Goal: Information Seeking & Learning: Check status

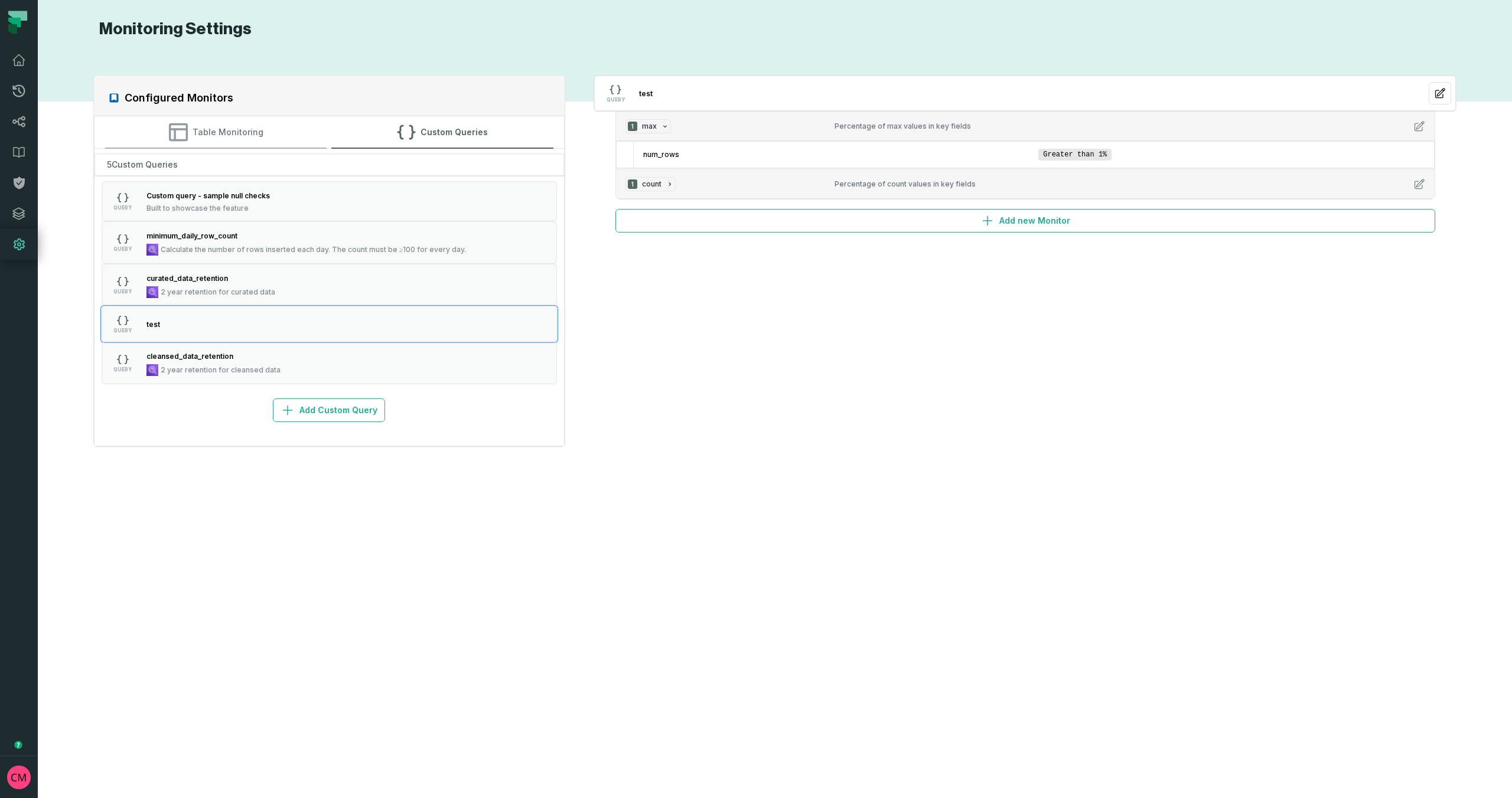
click at [204, 141] on button "Table Monitoring" at bounding box center [216, 132] width 222 height 32
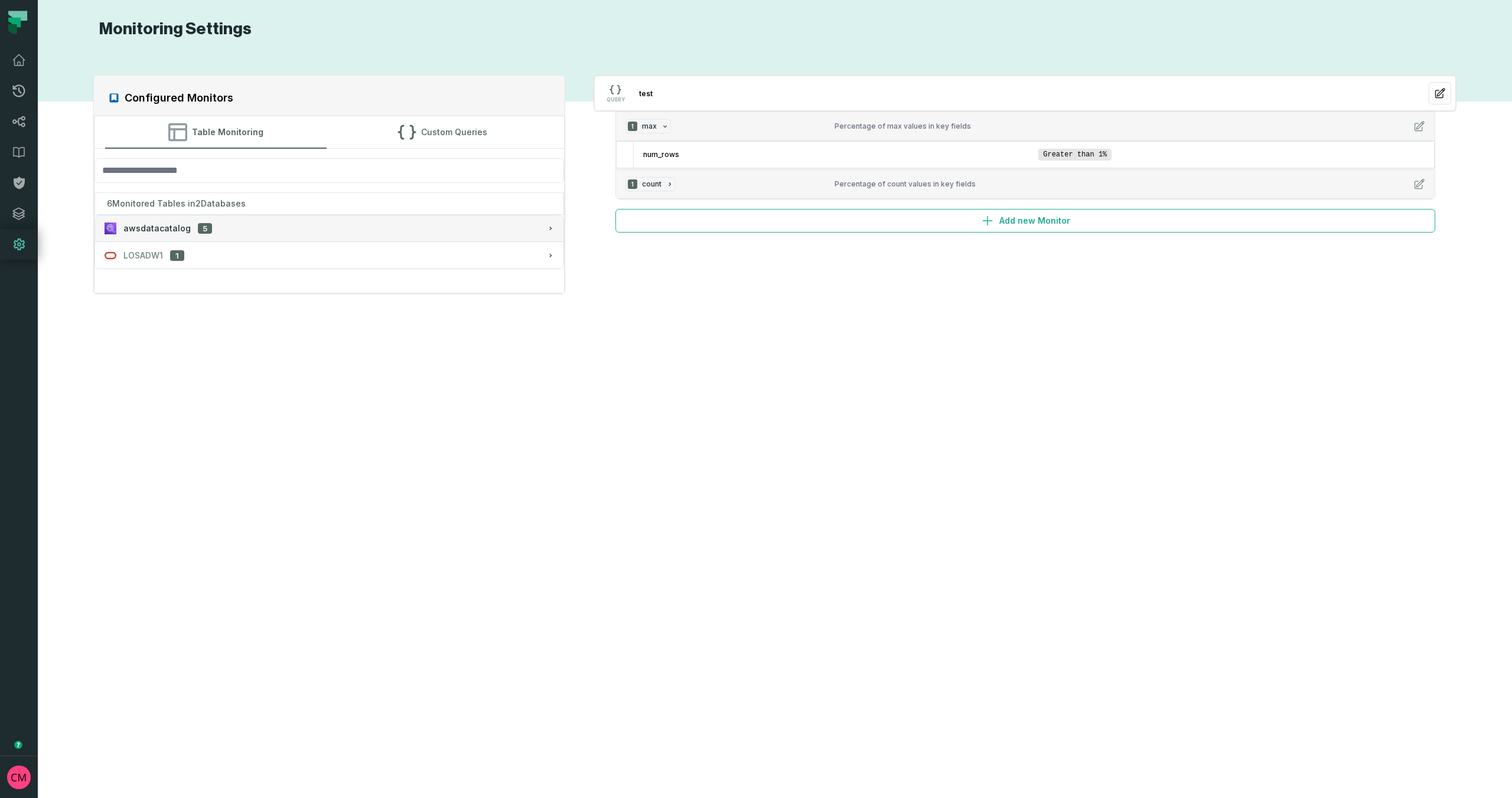
click at [248, 234] on button "awsdatacatalog 5" at bounding box center [329, 229] width 469 height 26
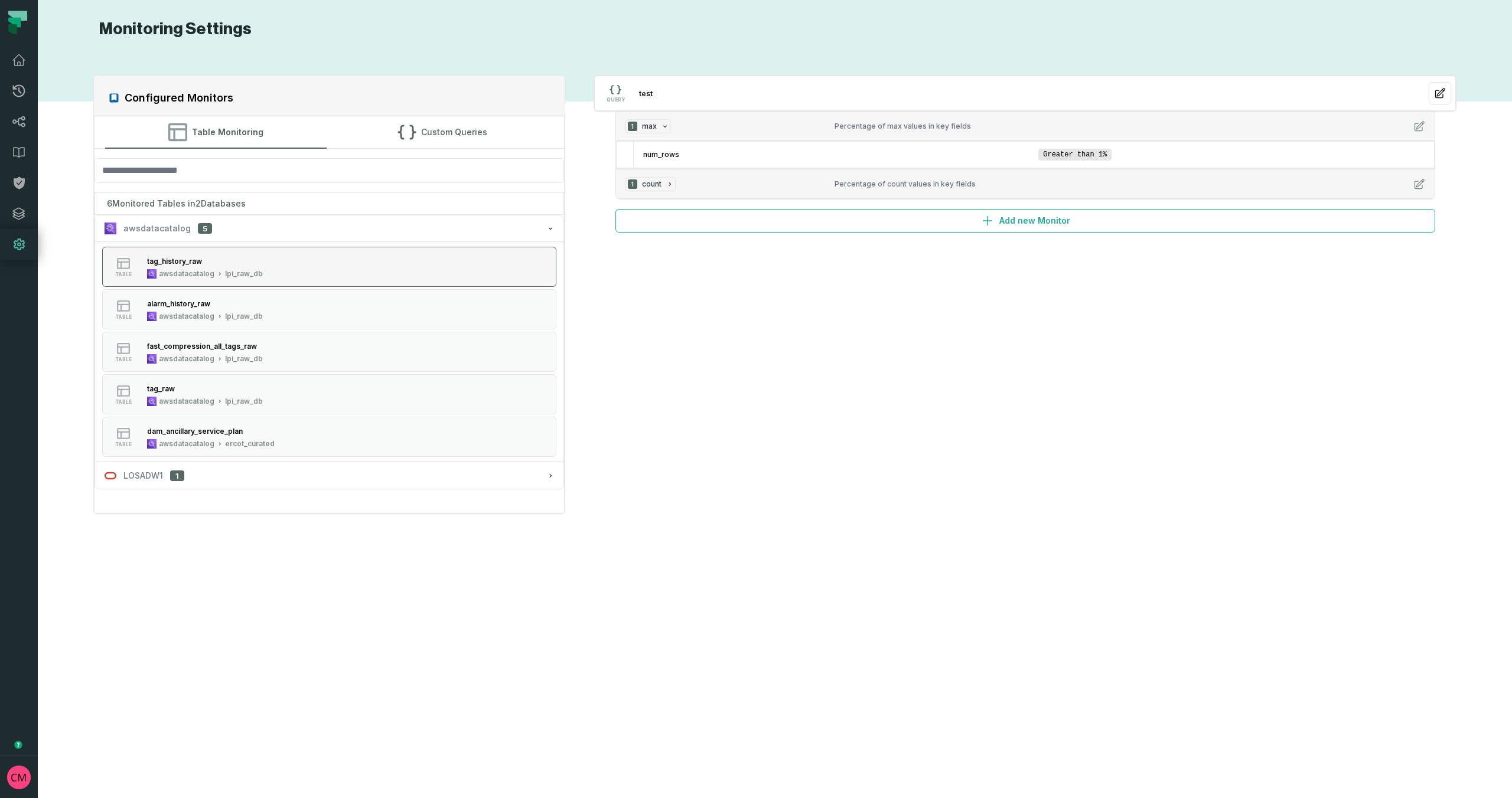
click at [223, 266] on div "tag_history_raw awsdatacatalog lpi_raw_db" at bounding box center [205, 267] width 126 height 24
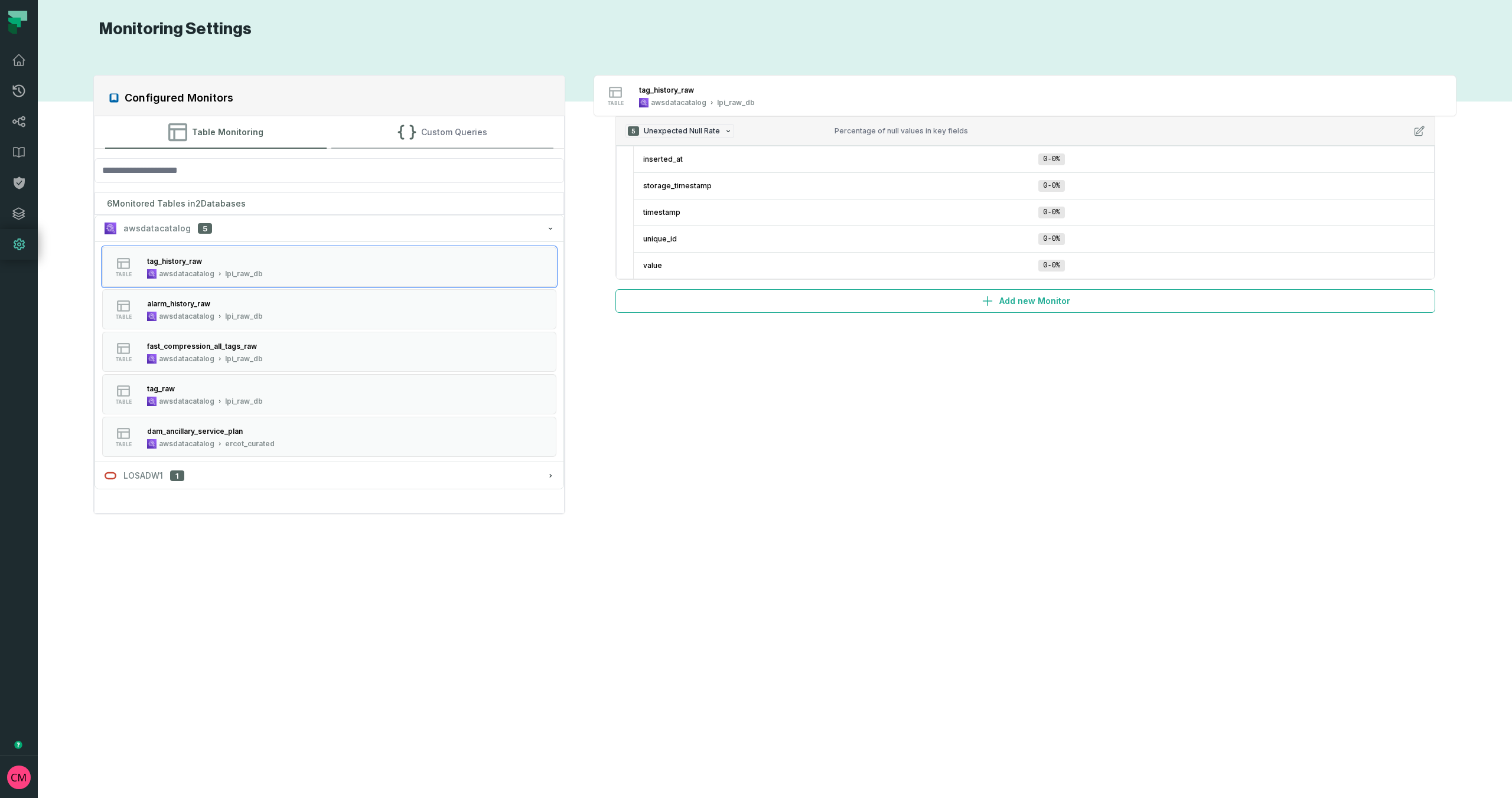
click at [448, 133] on button "Custom Queries" at bounding box center [443, 132] width 222 height 32
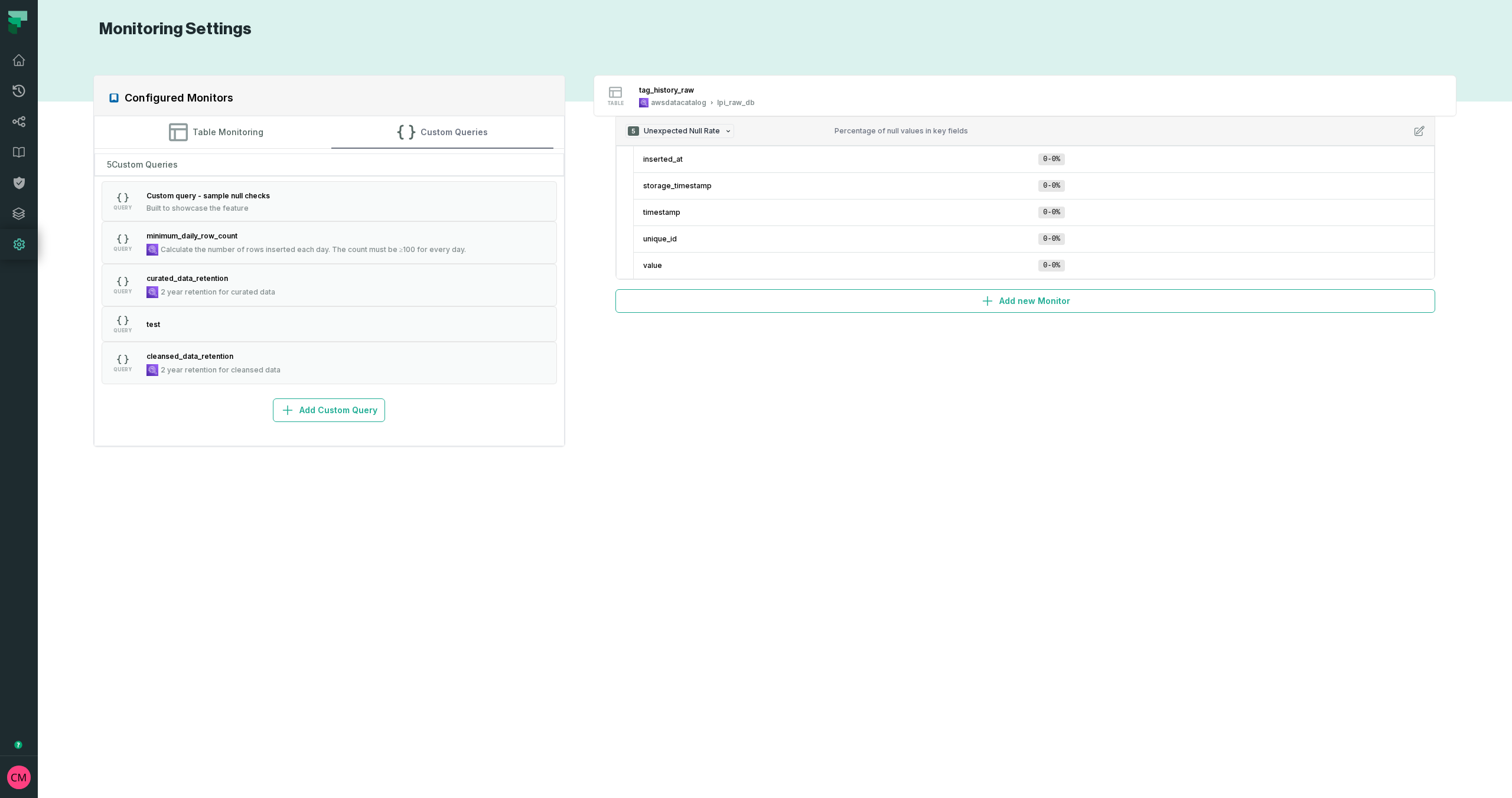
click at [443, 139] on button "Custom Queries" at bounding box center [443, 132] width 222 height 32
click at [244, 325] on button "QUERY test" at bounding box center [329, 324] width 456 height 36
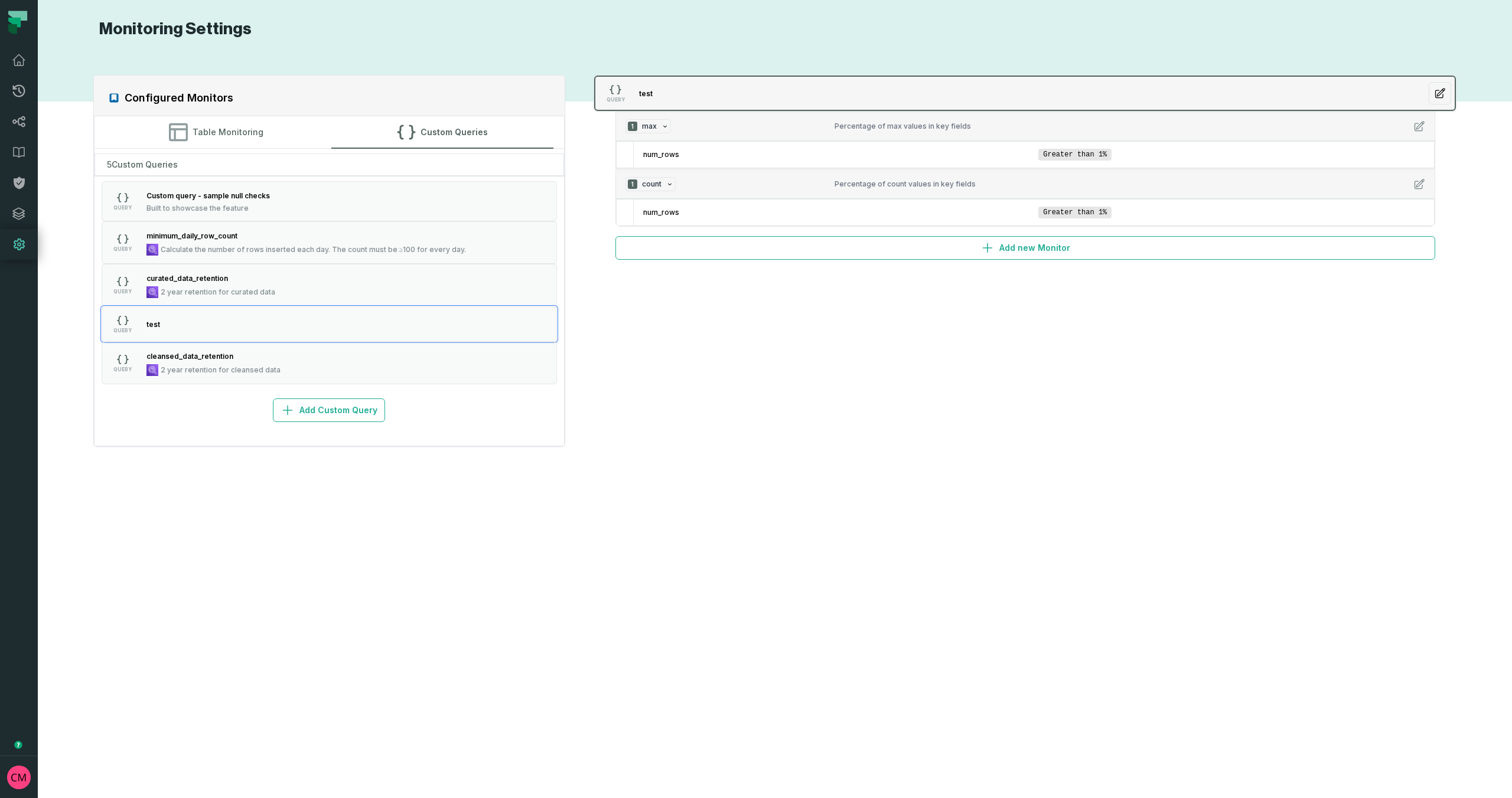
click at [1441, 94] on icon "button" at bounding box center [1440, 93] width 9 height 9
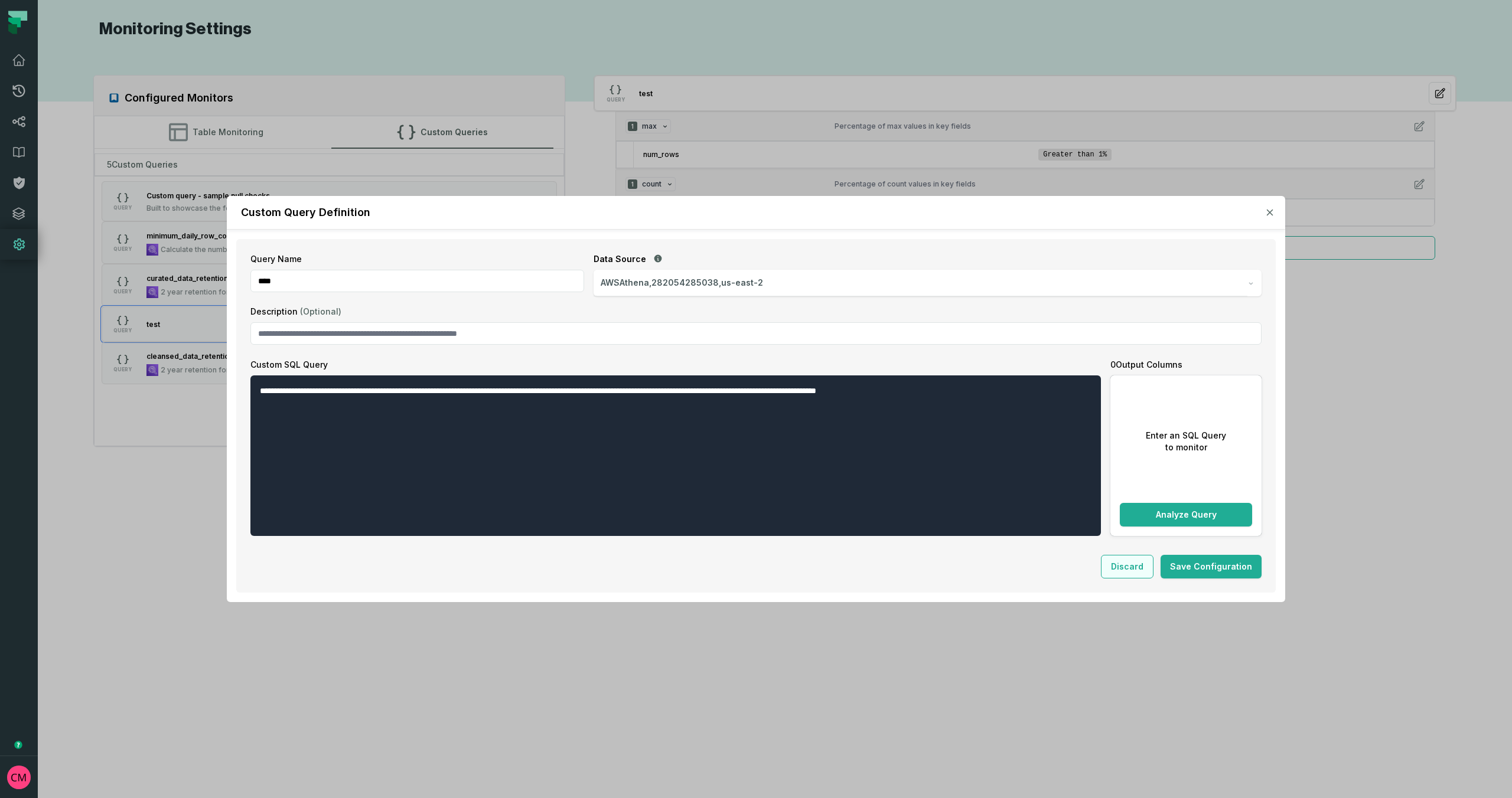
click at [1136, 562] on button "Discard" at bounding box center [1127, 567] width 52 height 24
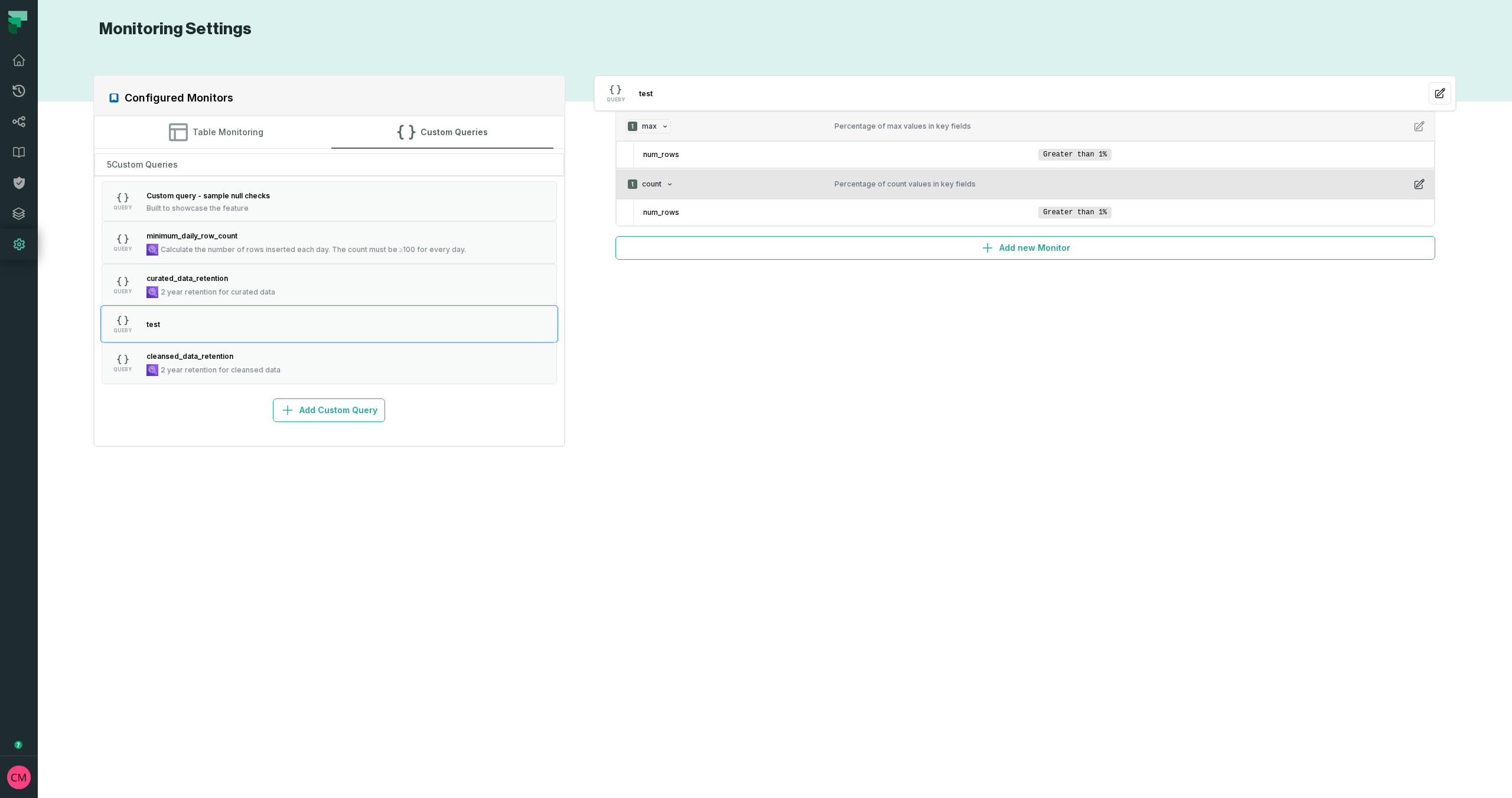
click at [1419, 184] on icon "button" at bounding box center [1419, 184] width 12 height 12
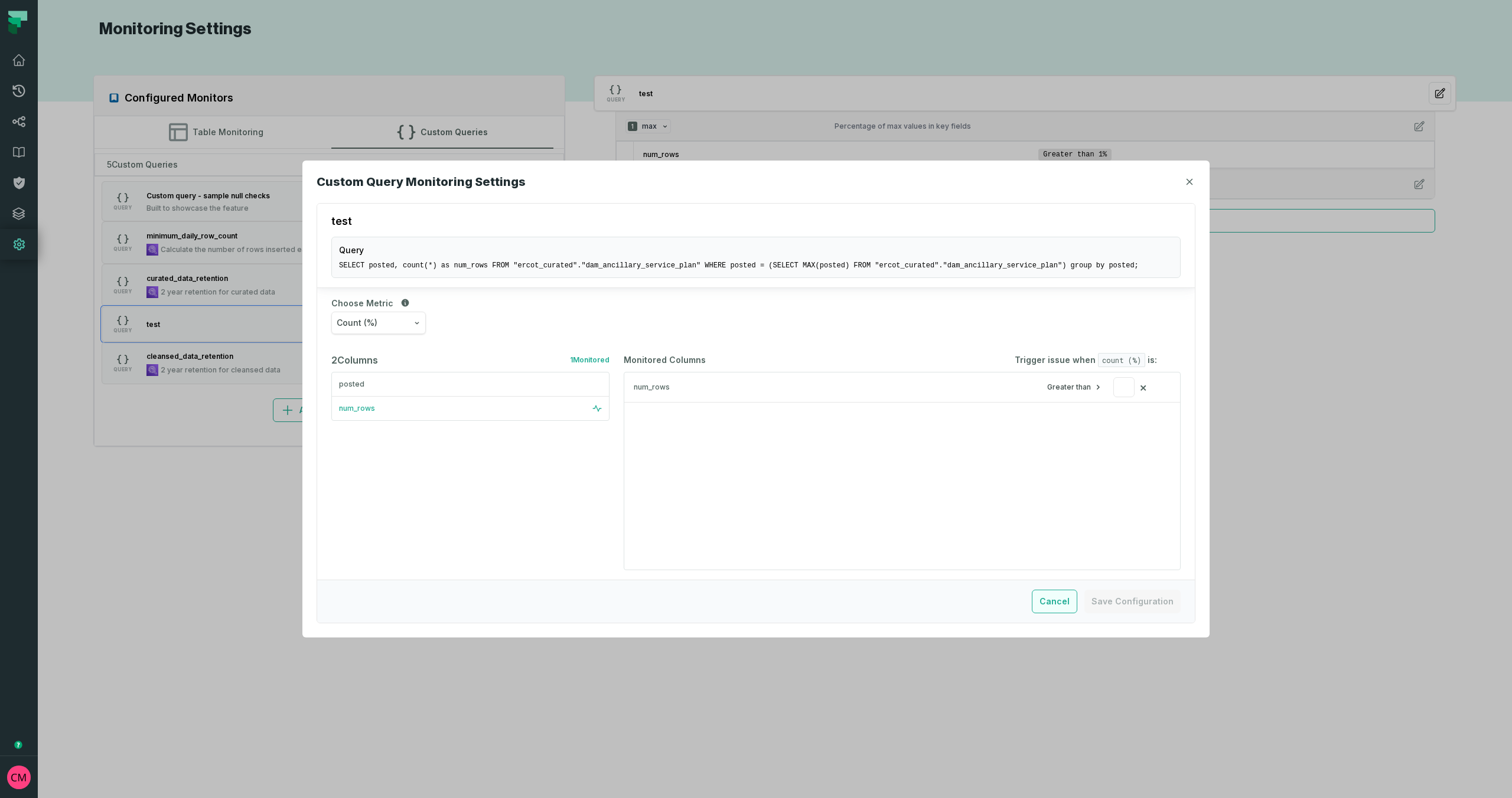
click at [1061, 601] on button "Cancel" at bounding box center [1054, 601] width 46 height 24
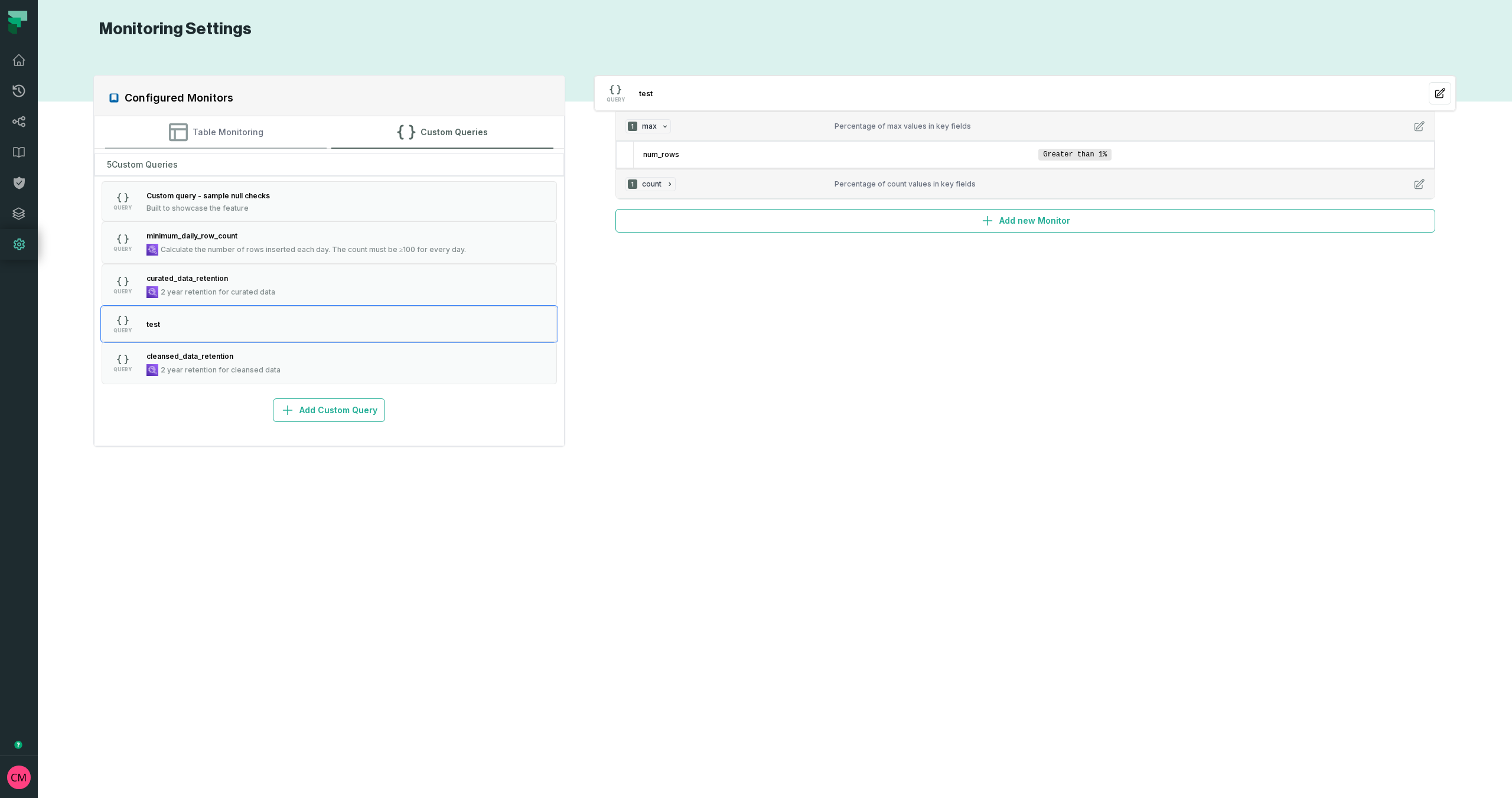
click at [220, 127] on button "Table Monitoring" at bounding box center [216, 132] width 222 height 32
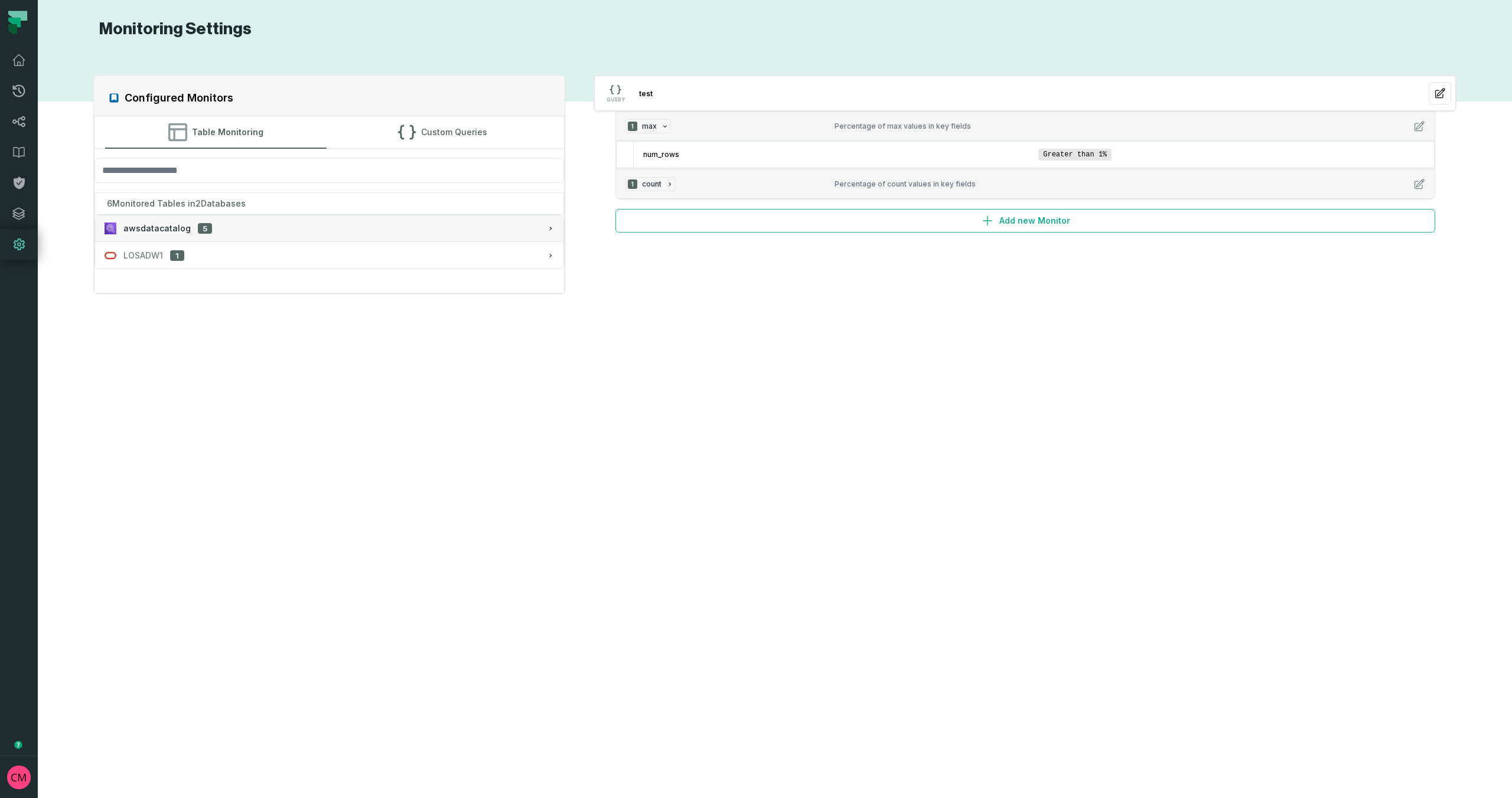
click at [225, 227] on div "awsdatacatalog 5" at bounding box center [329, 229] width 450 height 12
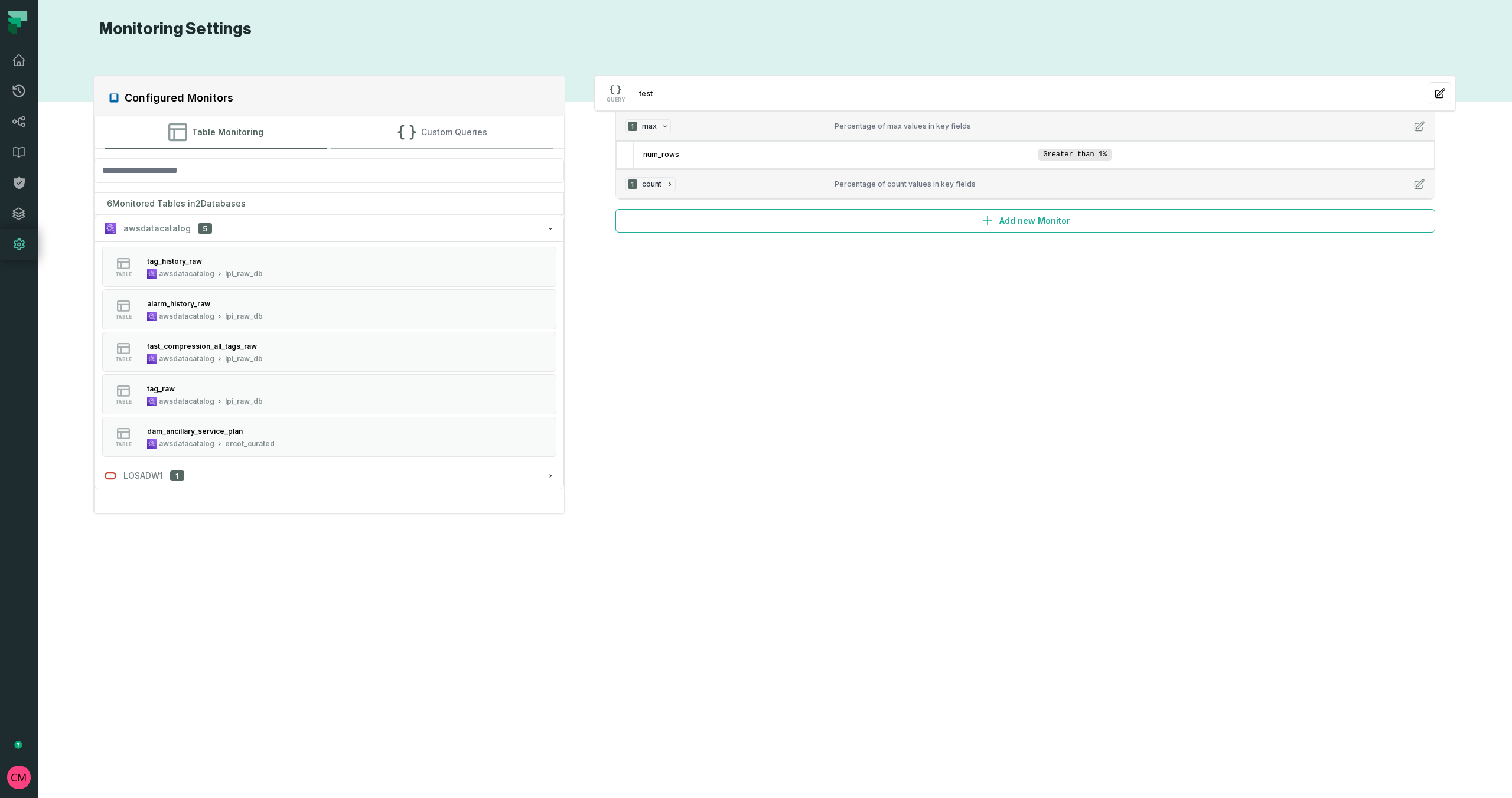
click at [433, 127] on button "Custom Queries" at bounding box center [443, 132] width 222 height 32
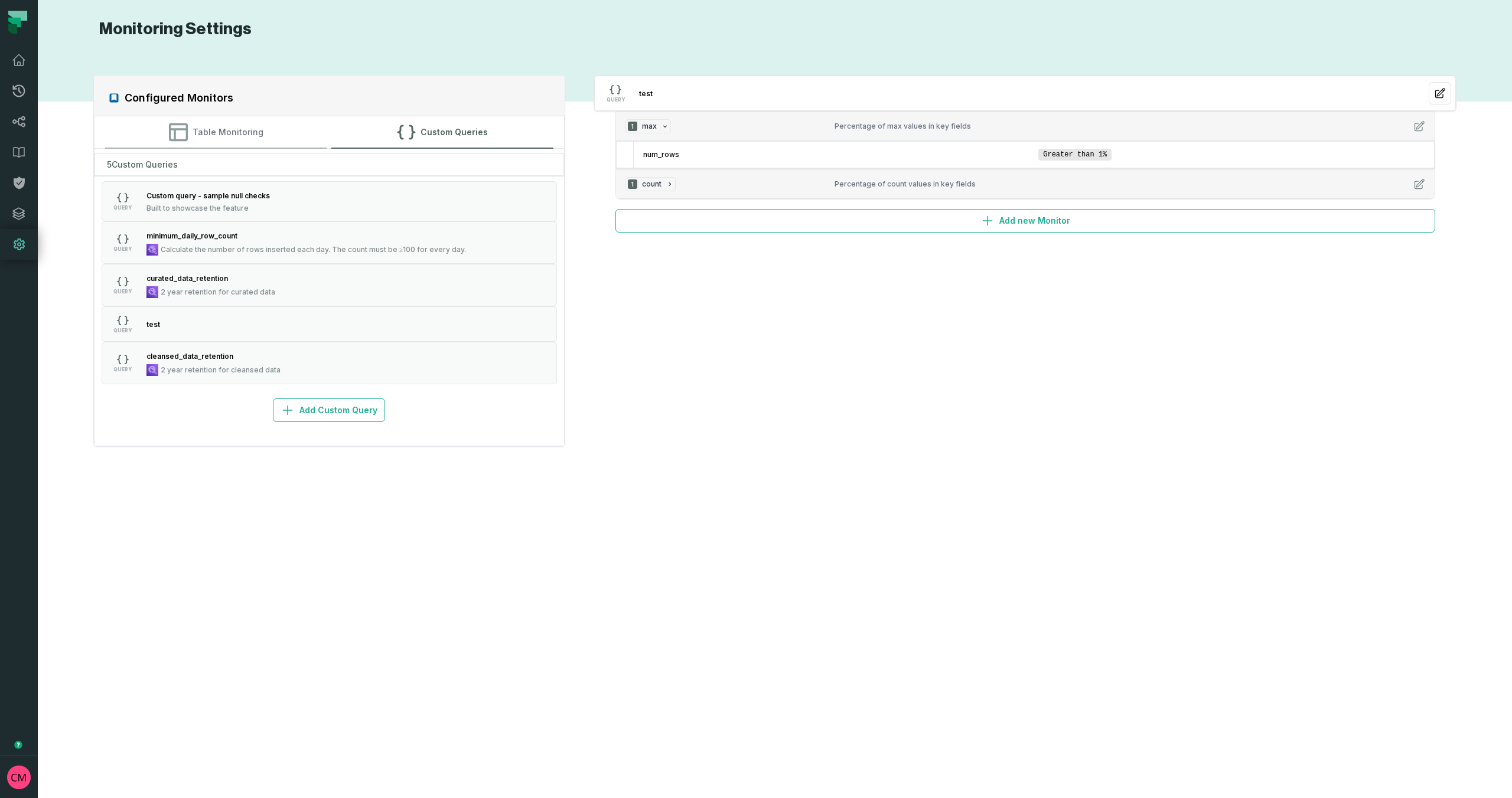
drag, startPoint x: 195, startPoint y: 129, endPoint x: 202, endPoint y: 131, distance: 7.3
click at [195, 130] on button "Table Monitoring" at bounding box center [216, 132] width 222 height 32
click at [485, 124] on button "Custom Queries" at bounding box center [443, 132] width 222 height 32
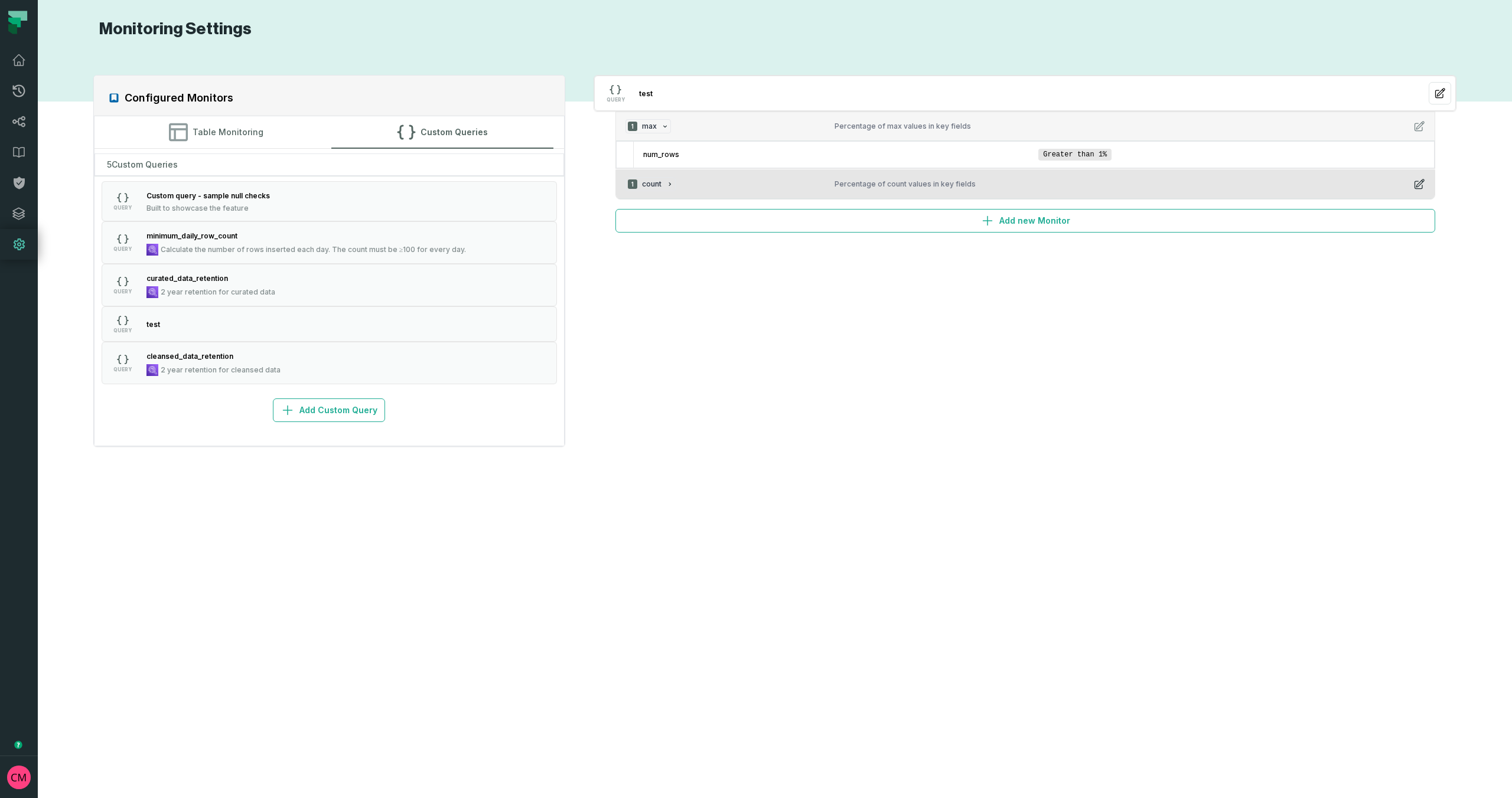
click at [1416, 185] on icon "button" at bounding box center [1419, 184] width 12 height 12
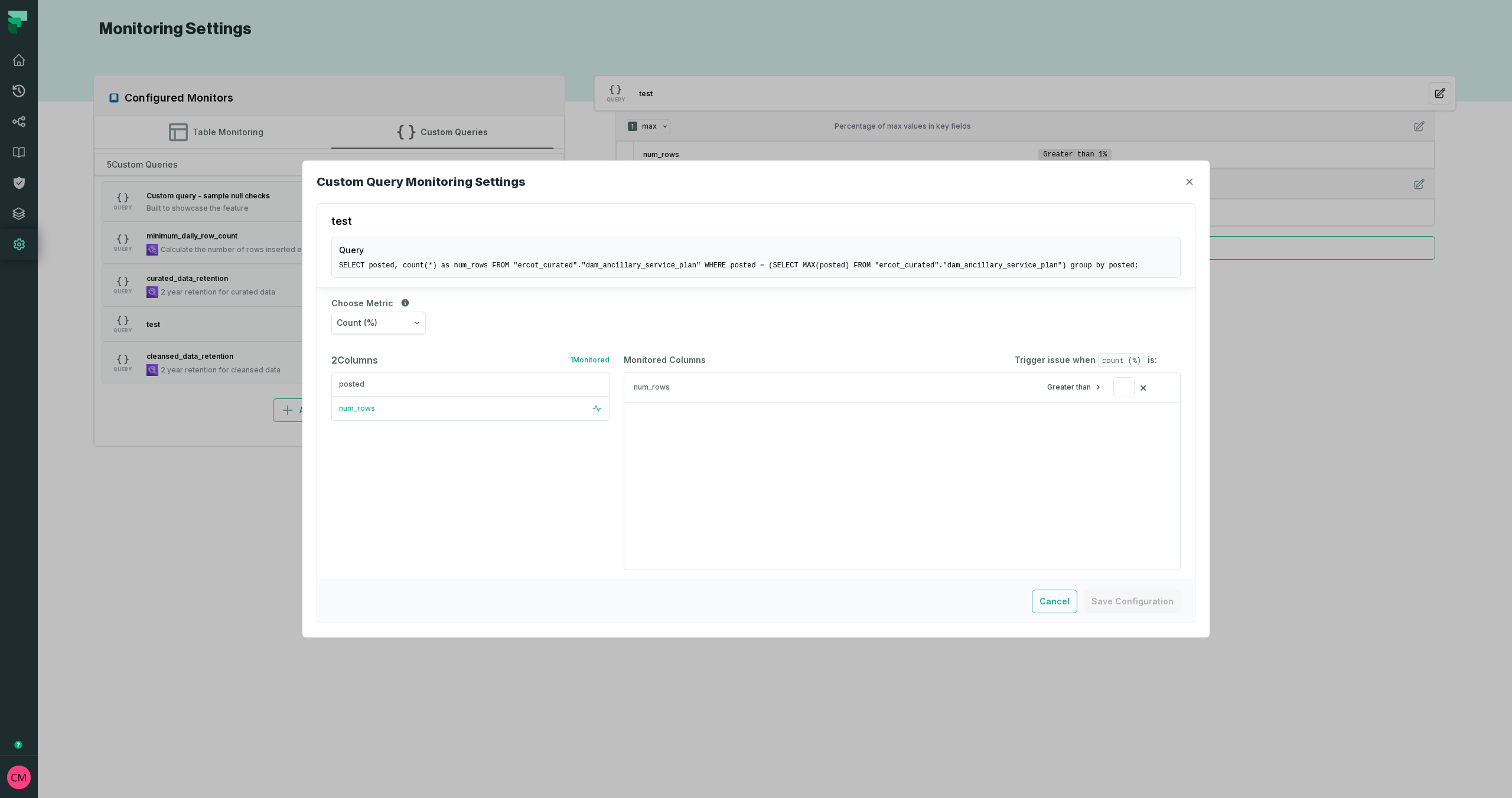
click at [408, 326] on button "Count (%)" at bounding box center [379, 323] width 94 height 22
click at [834, 492] on div "test Query SELECT posted, count(*) as num_rows FROM "ercot_curated"."dam_ancill…" at bounding box center [755, 414] width 879 height 421
click at [1189, 180] on icon "button" at bounding box center [1189, 182] width 7 height 7
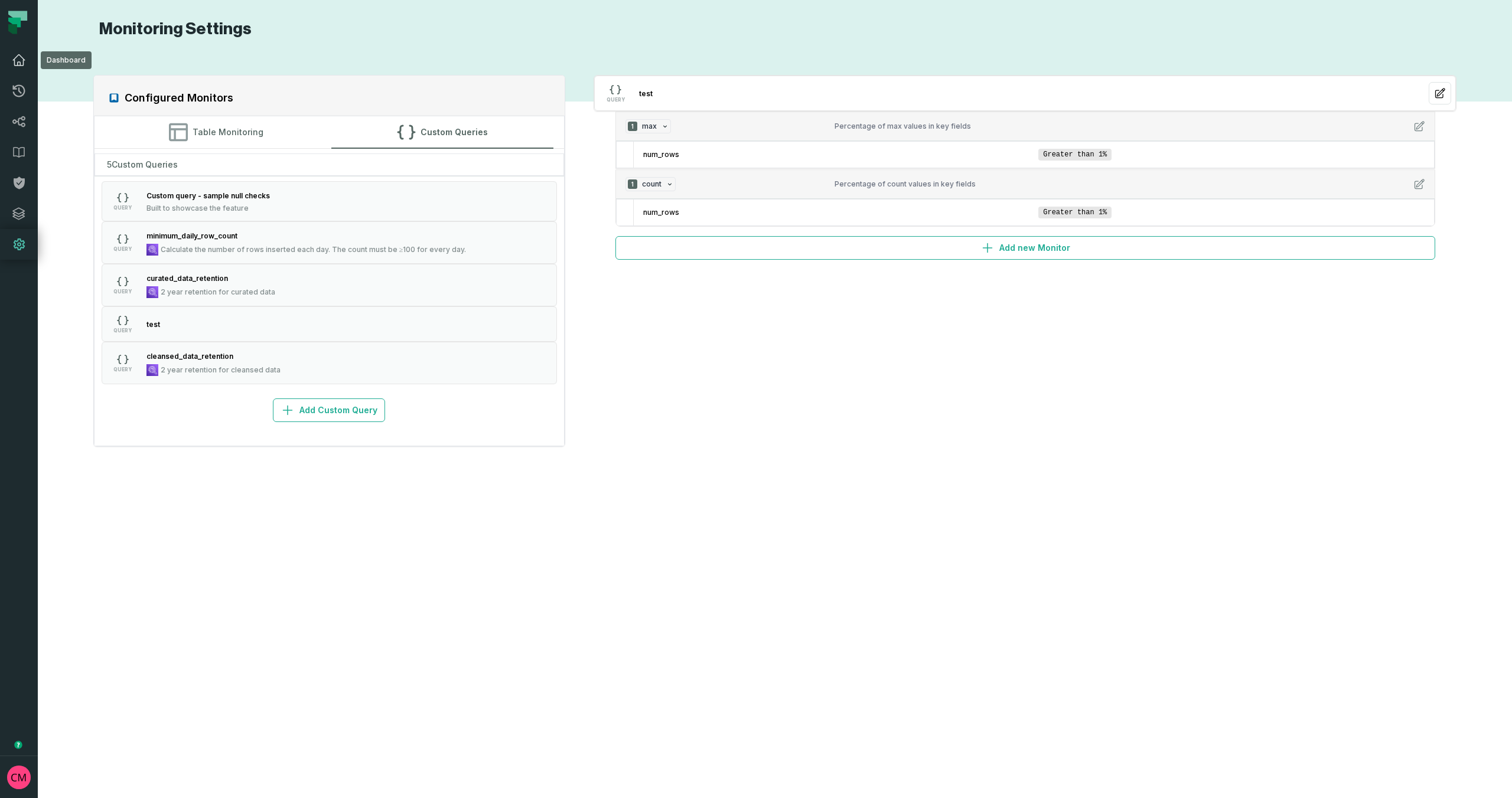
click at [17, 59] on icon at bounding box center [19, 60] width 15 height 15
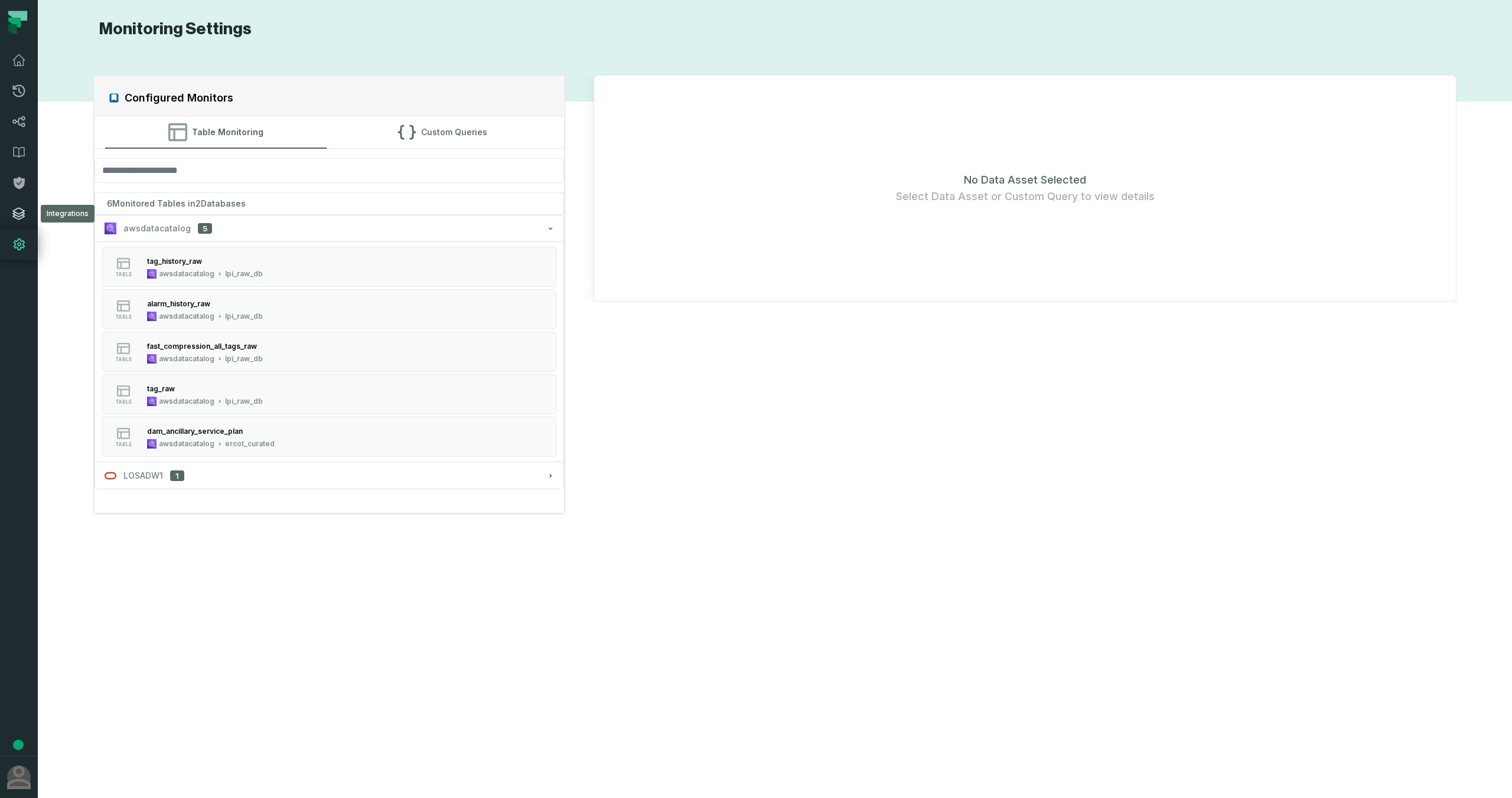
click at [20, 217] on icon at bounding box center [19, 214] width 15 height 15
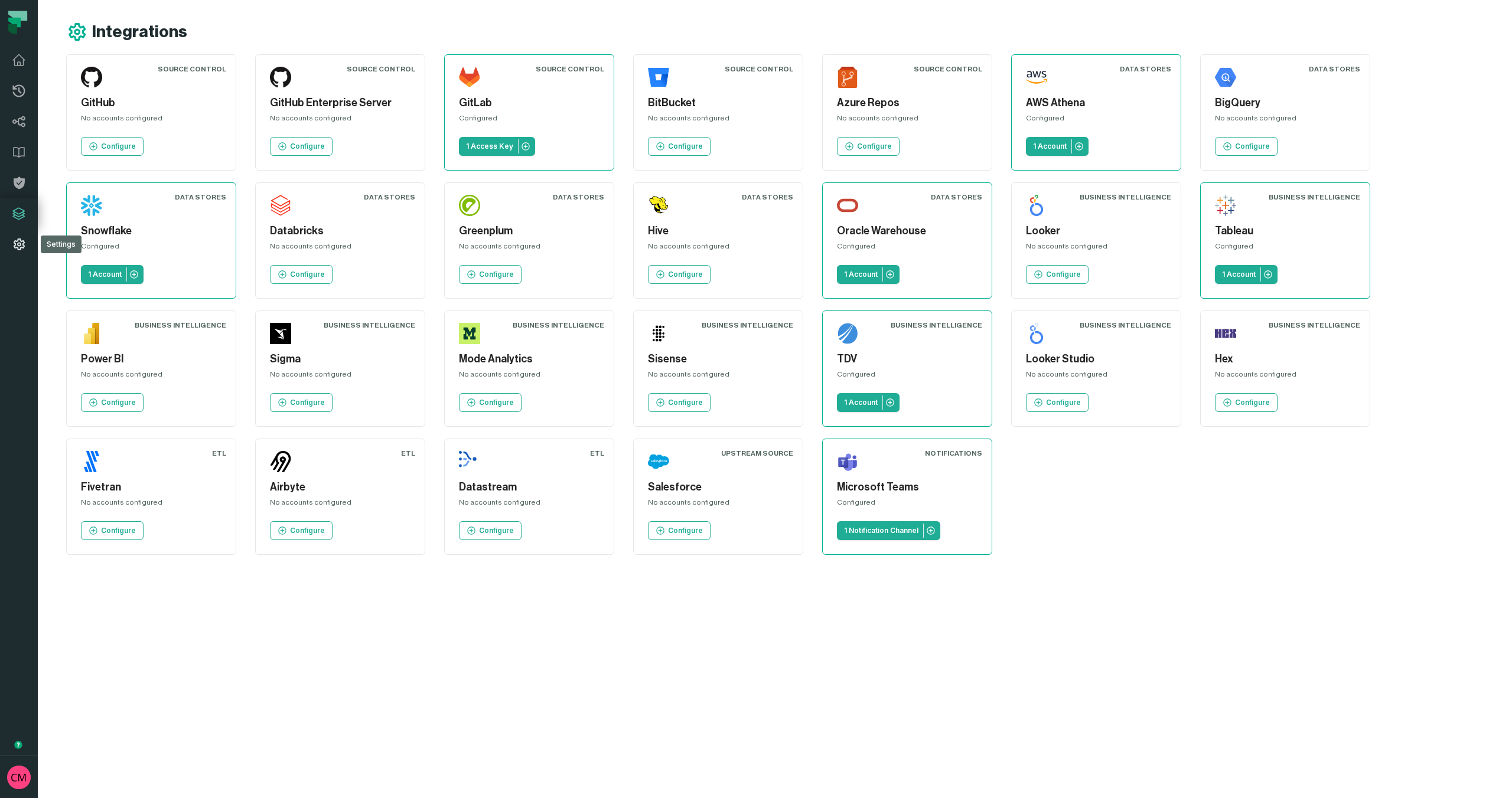
click at [20, 248] on icon at bounding box center [19, 244] width 11 height 12
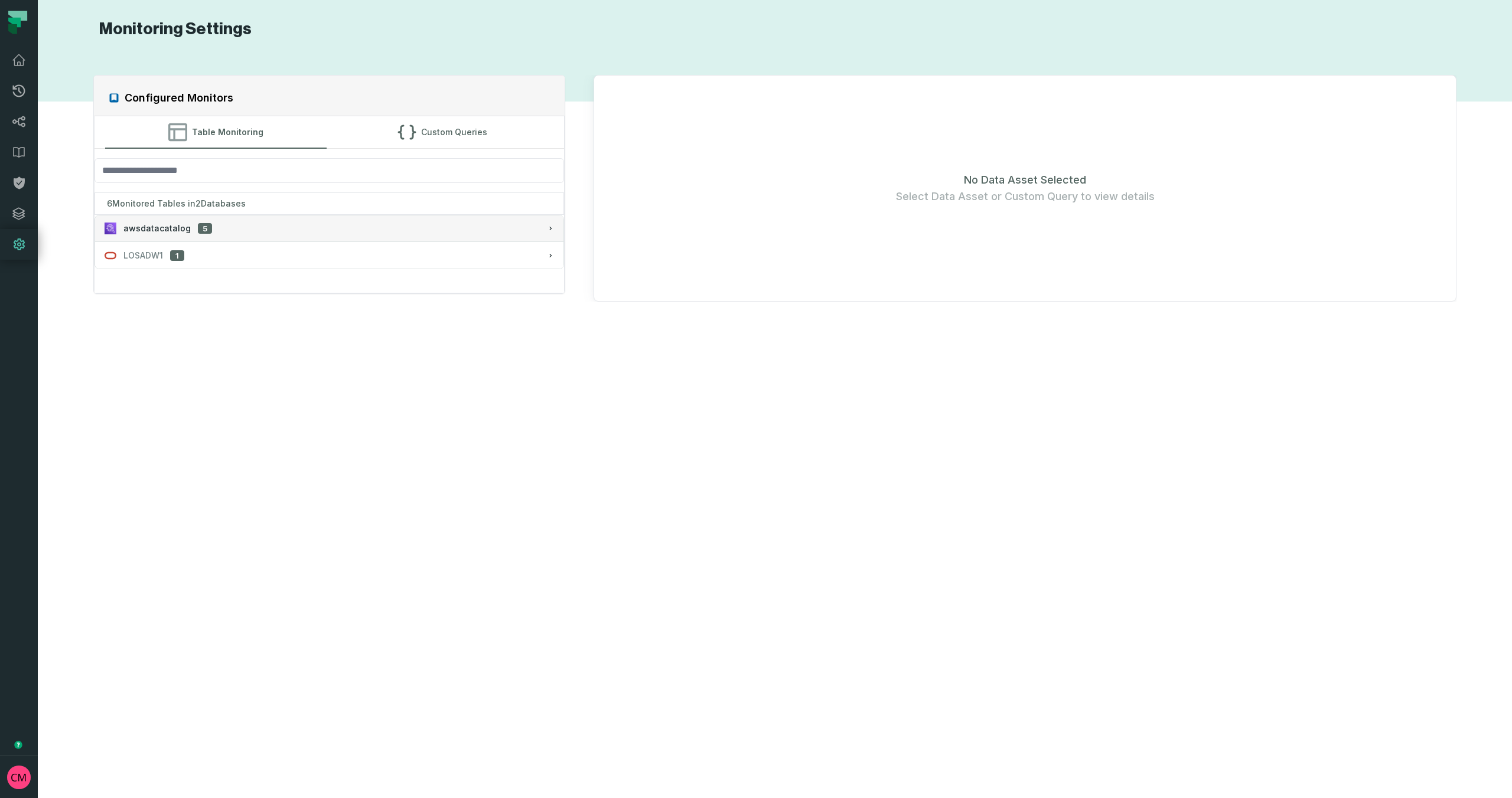
click at [268, 239] on button "awsdatacatalog 5" at bounding box center [329, 229] width 469 height 26
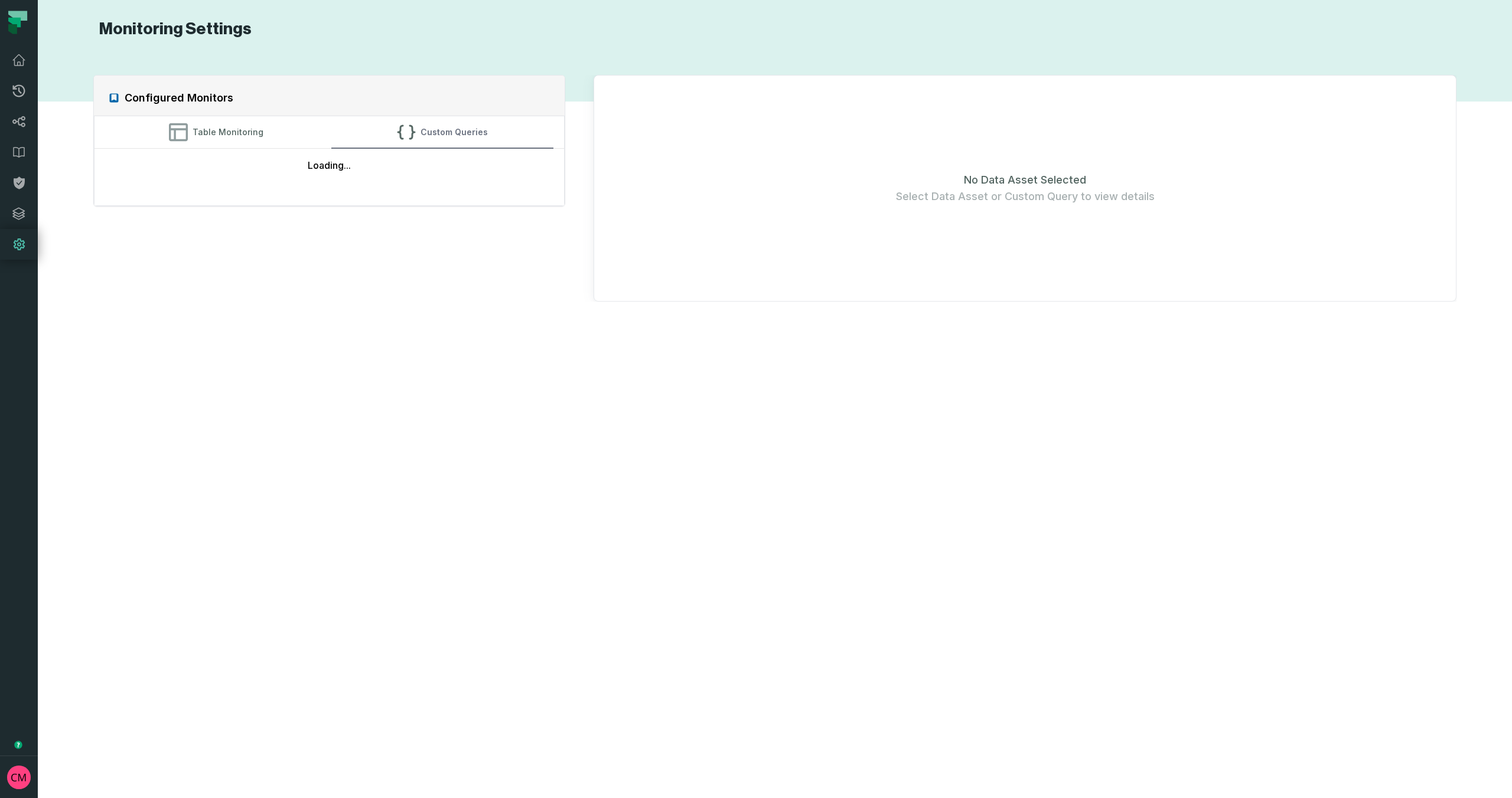
click at [439, 133] on button "Custom Queries" at bounding box center [443, 132] width 222 height 32
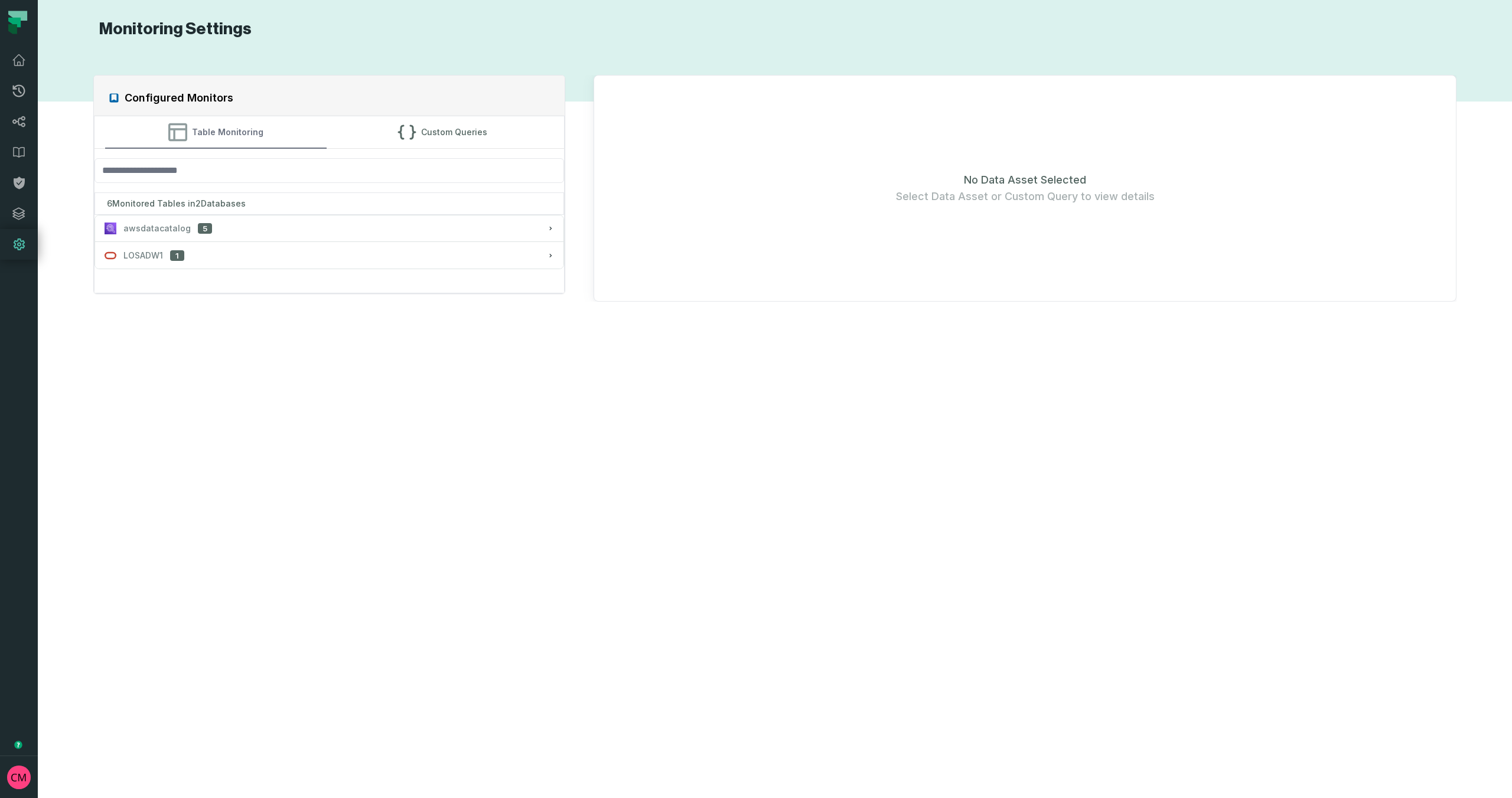
click at [266, 132] on button "Table Monitoring" at bounding box center [216, 132] width 222 height 32
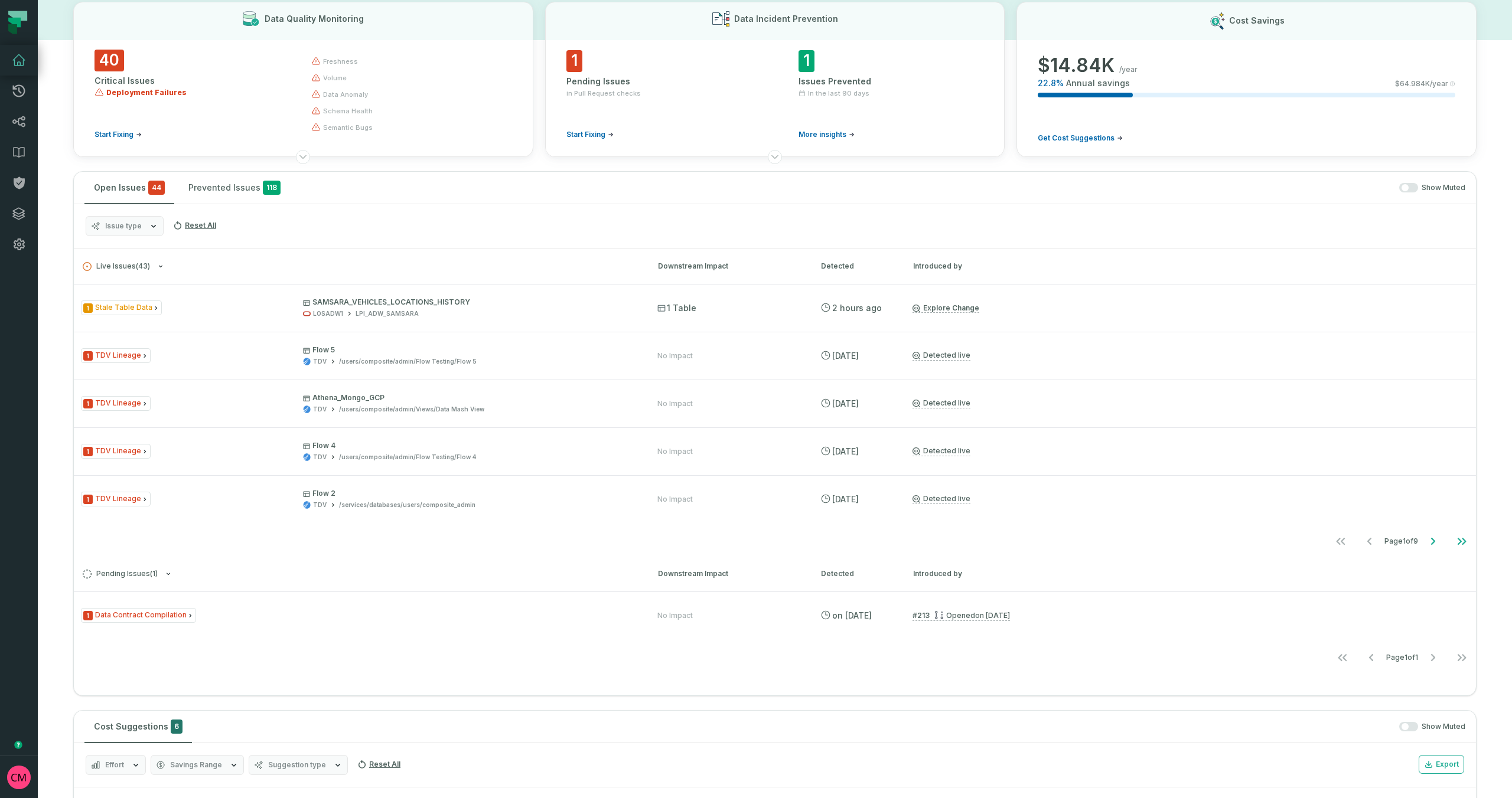
scroll to position [64, 0]
click at [126, 226] on span "Issue type" at bounding box center [123, 223] width 36 height 9
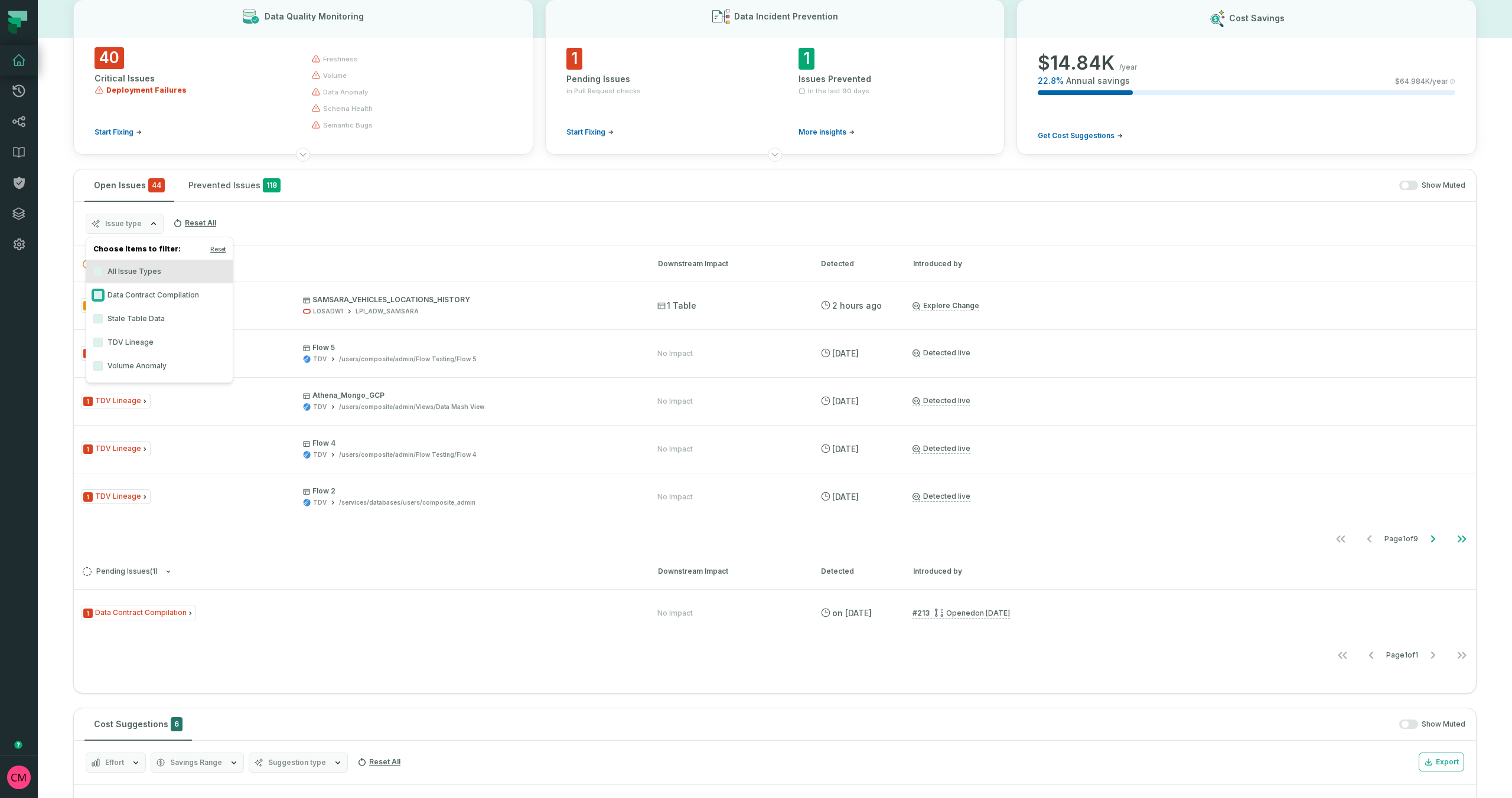
click at [96, 298] on button "Data Contract Compilation" at bounding box center [98, 295] width 9 height 9
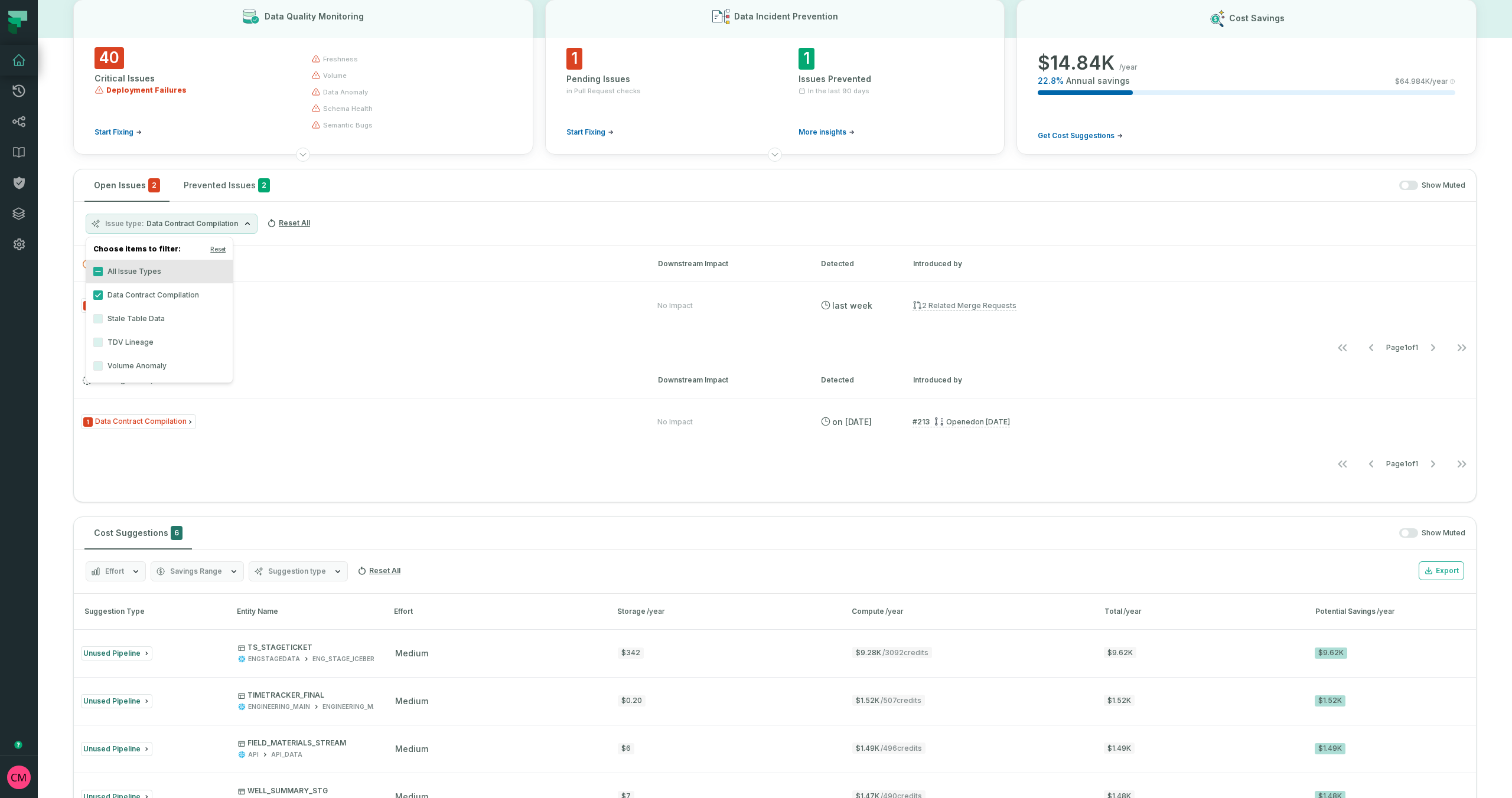
click at [388, 250] on h3 "Live Issues ( 1 ) Downstream Impact Detected Introduced by" at bounding box center [775, 263] width 1402 height 36
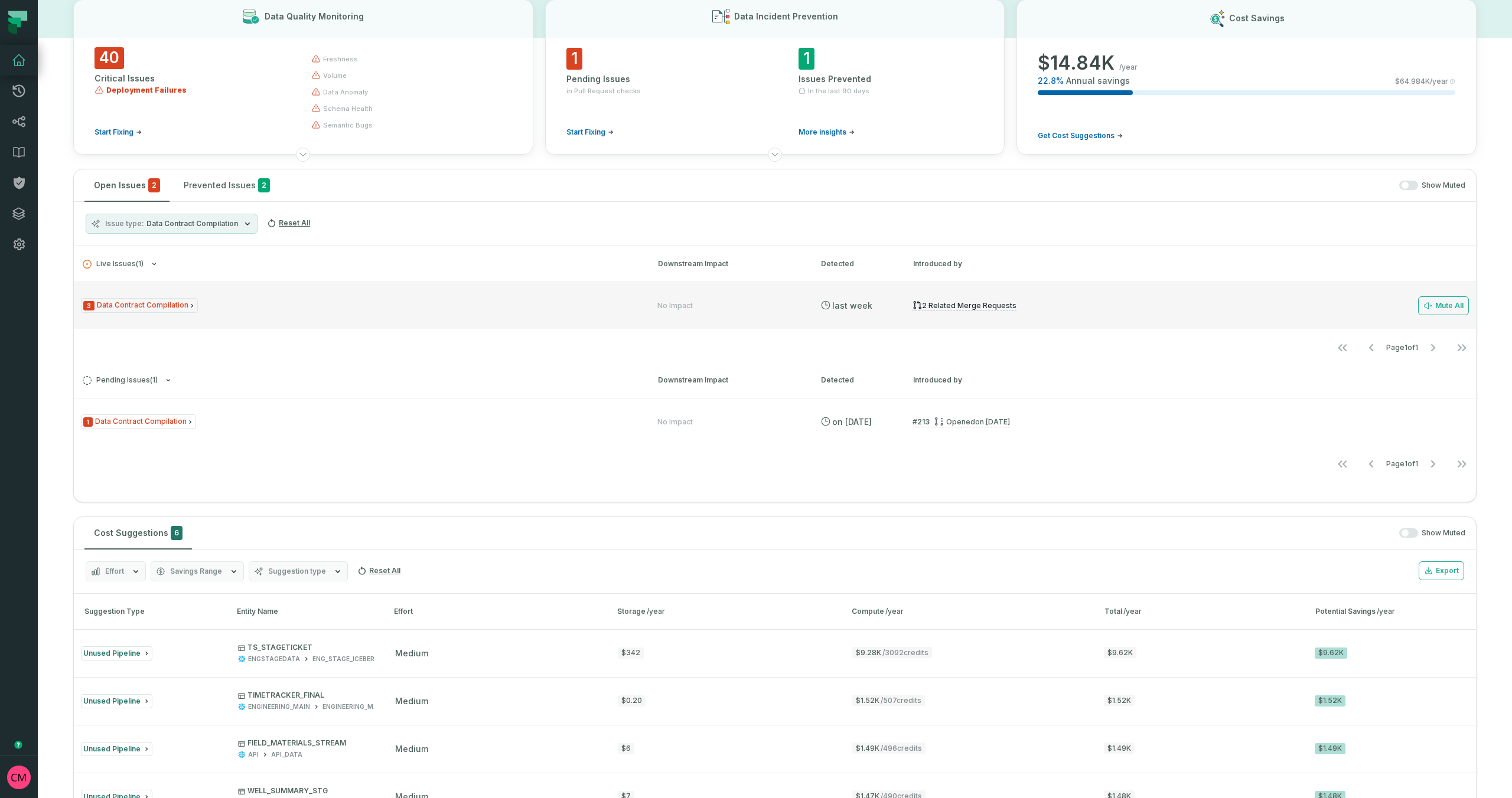
click at [185, 287] on div "3 Data Contract Compilation No Impact [DATE] 5:01:41 PM 2 related merge request…" at bounding box center [775, 305] width 1402 height 47
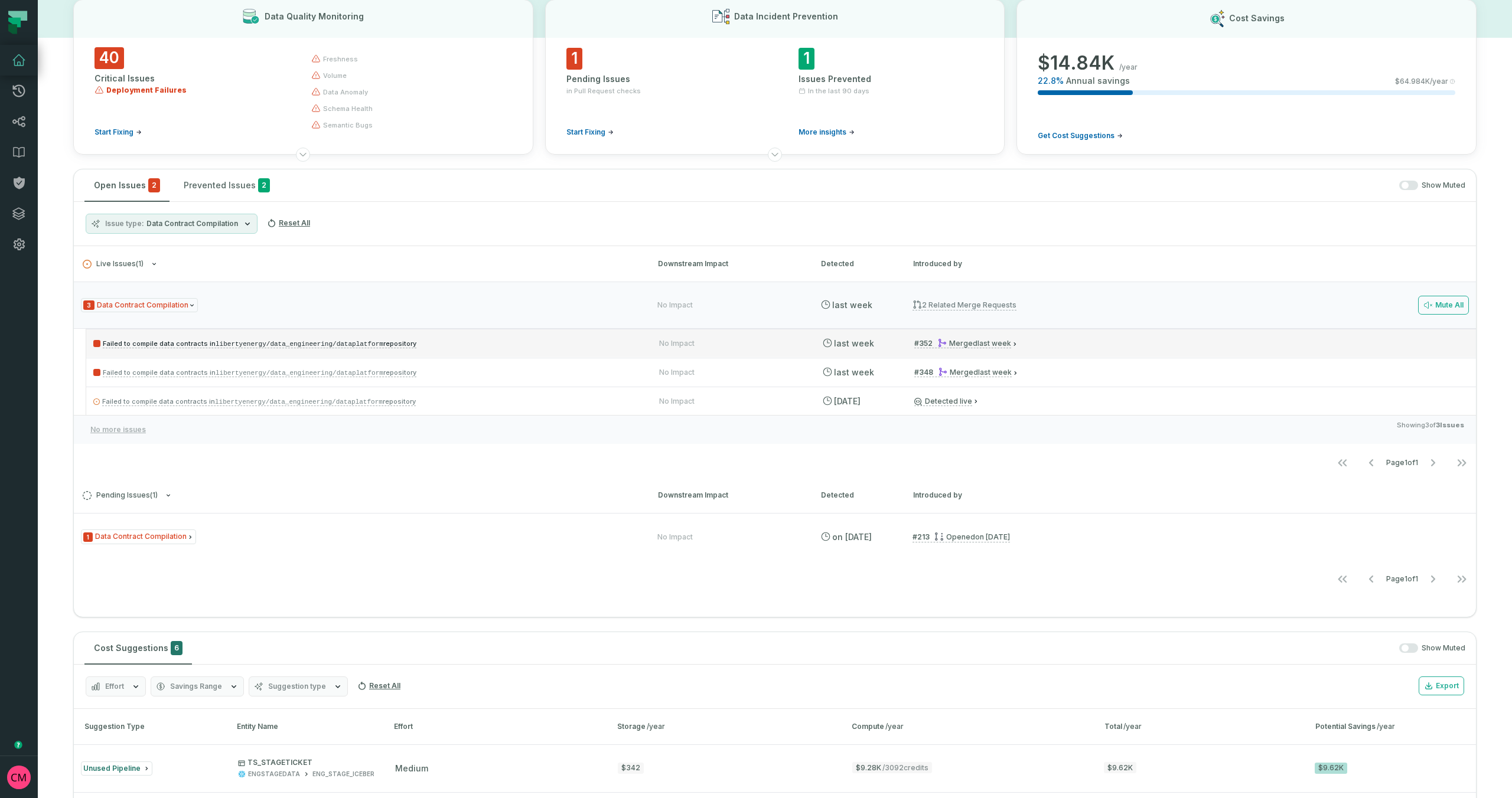
click at [297, 345] on code "libertyenergy/data_engineering/dataplatform" at bounding box center [299, 345] width 168 height 7
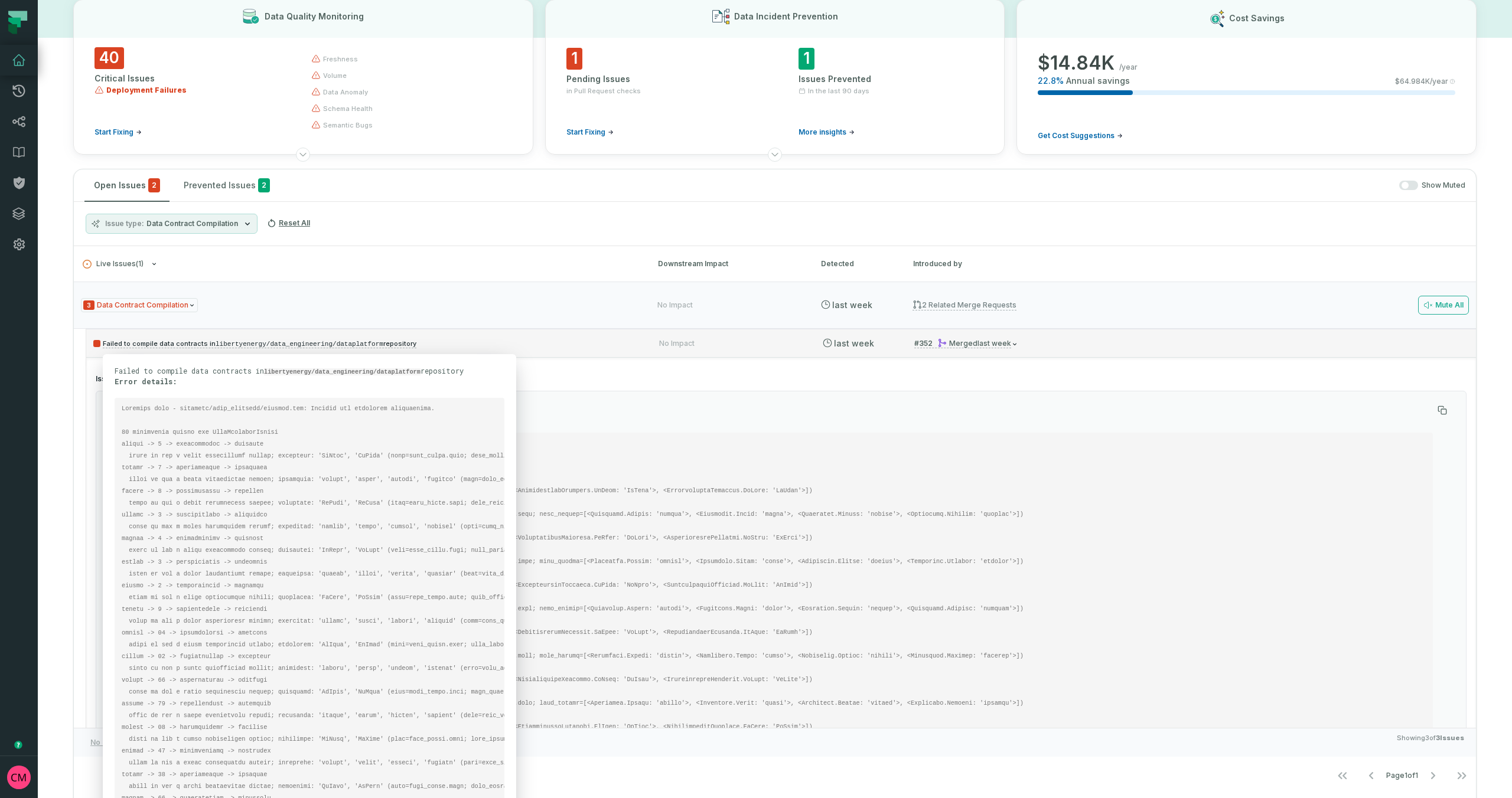
click at [297, 345] on code "libertyenergy/data_engineering/dataplatform" at bounding box center [299, 345] width 168 height 7
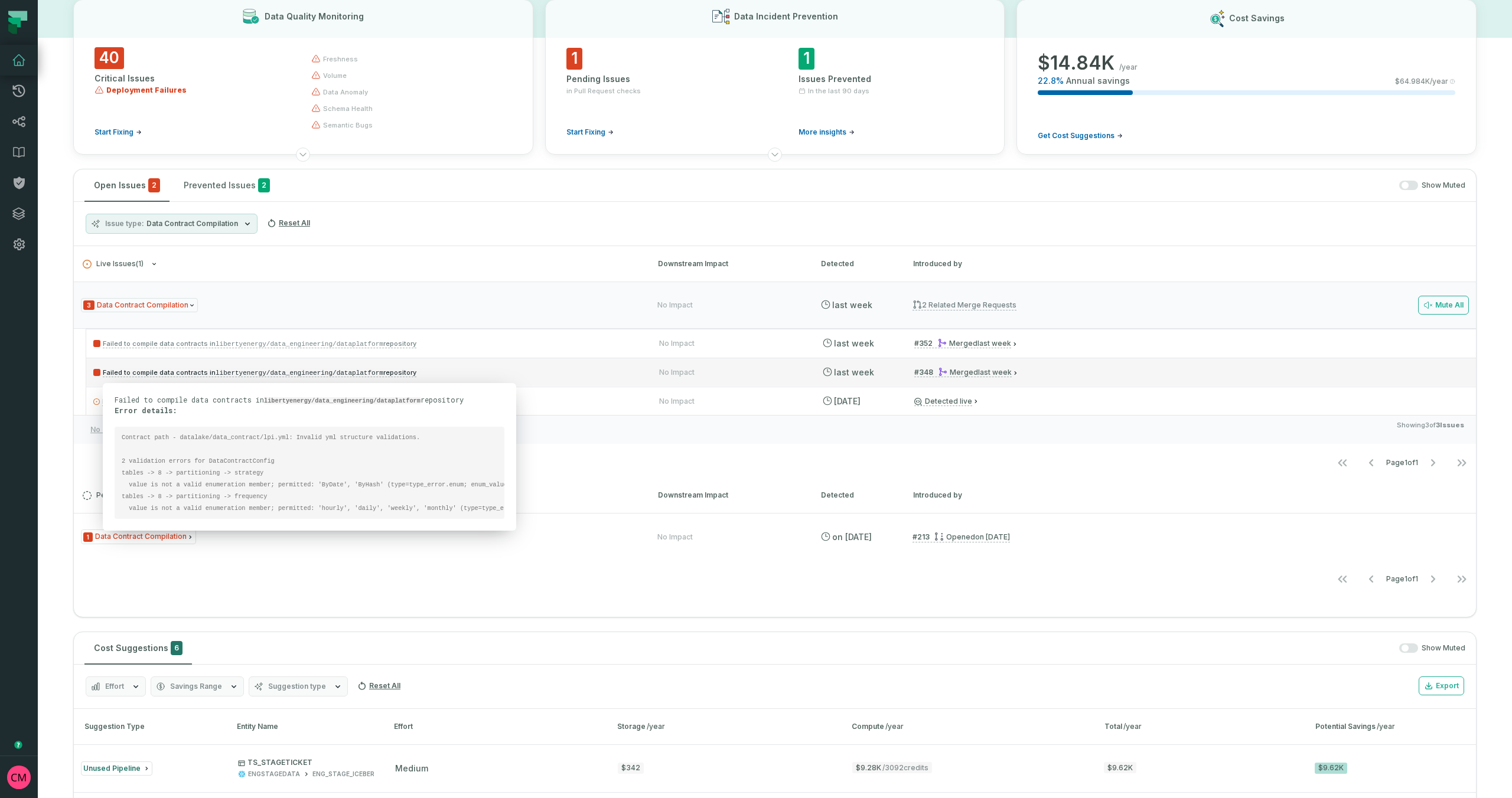
click at [287, 373] on code "libertyenergy/data_engineering/dataplatform" at bounding box center [299, 374] width 168 height 7
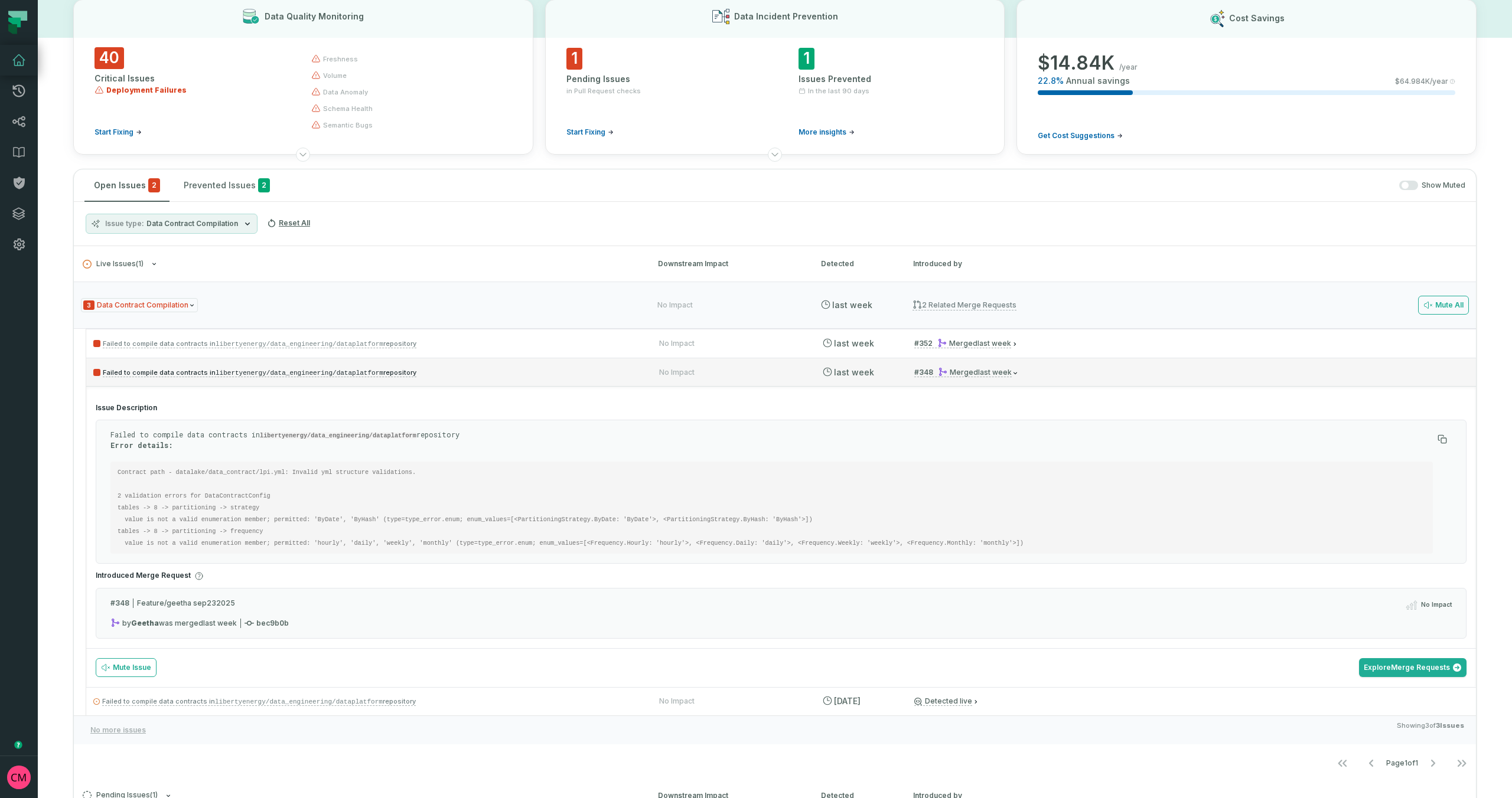
click at [287, 373] on code "libertyenergy/data_engineering/dataplatform" at bounding box center [299, 374] width 168 height 7
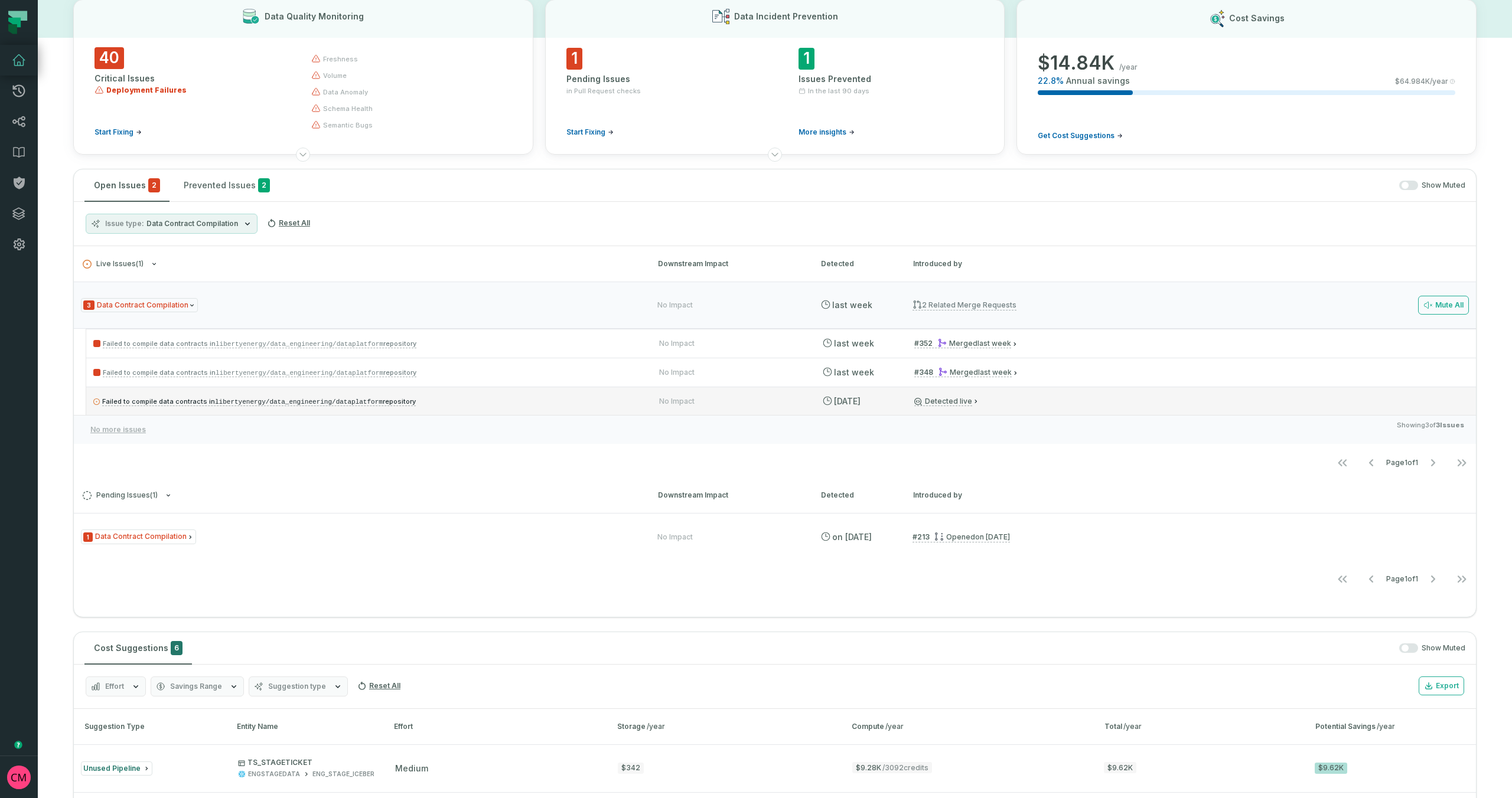
click at [284, 405] on code "libertyenergy/data_engineering/dataplatform" at bounding box center [298, 402] width 168 height 7
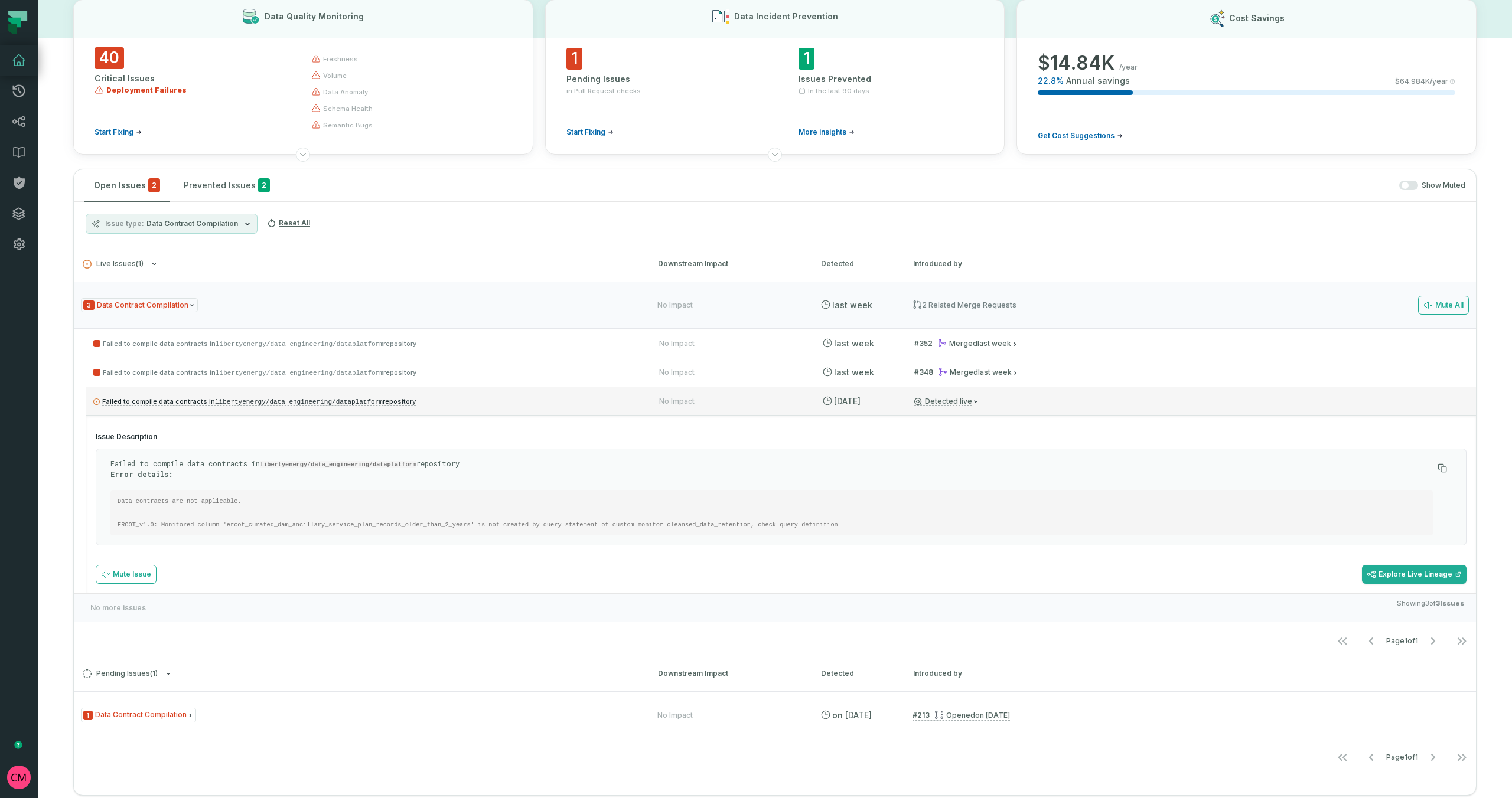
click at [282, 405] on code "libertyenergy/data_engineering/dataplatform" at bounding box center [298, 402] width 168 height 7
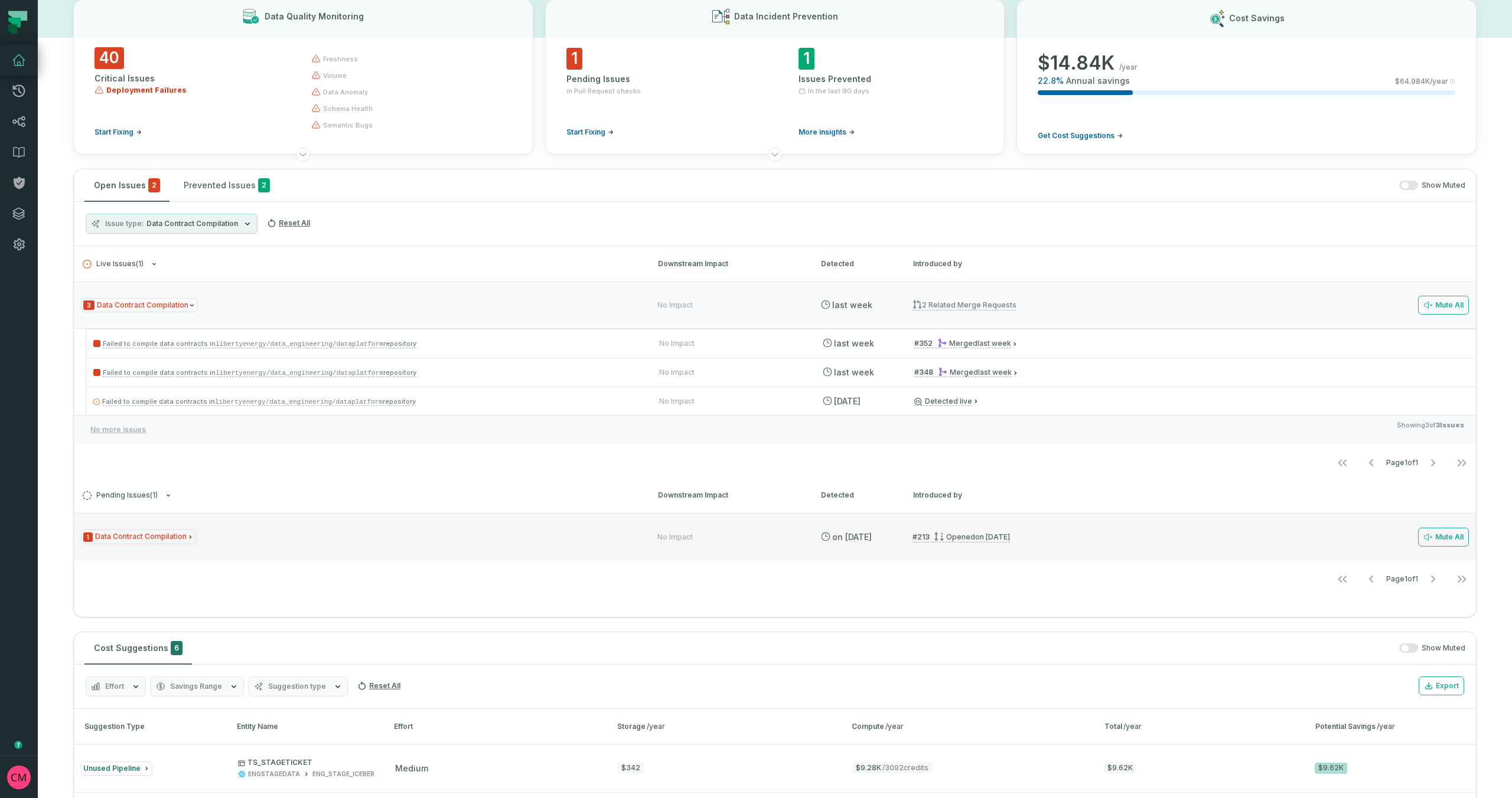
click at [168, 538] on span "1 Data Contract Compilation" at bounding box center [139, 537] width 115 height 15
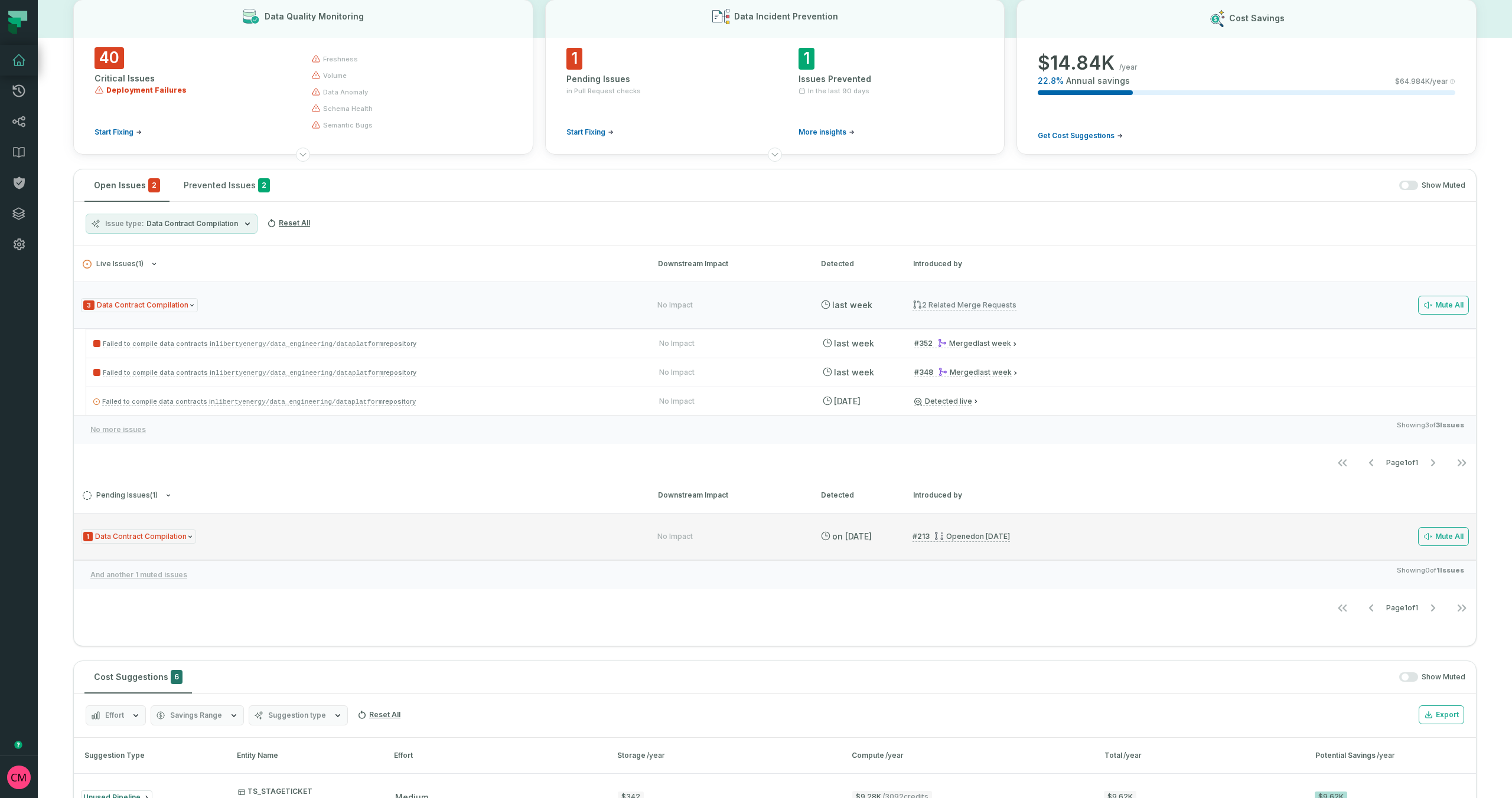
click at [170, 538] on span "1 Data Contract Compilation" at bounding box center [139, 537] width 115 height 15
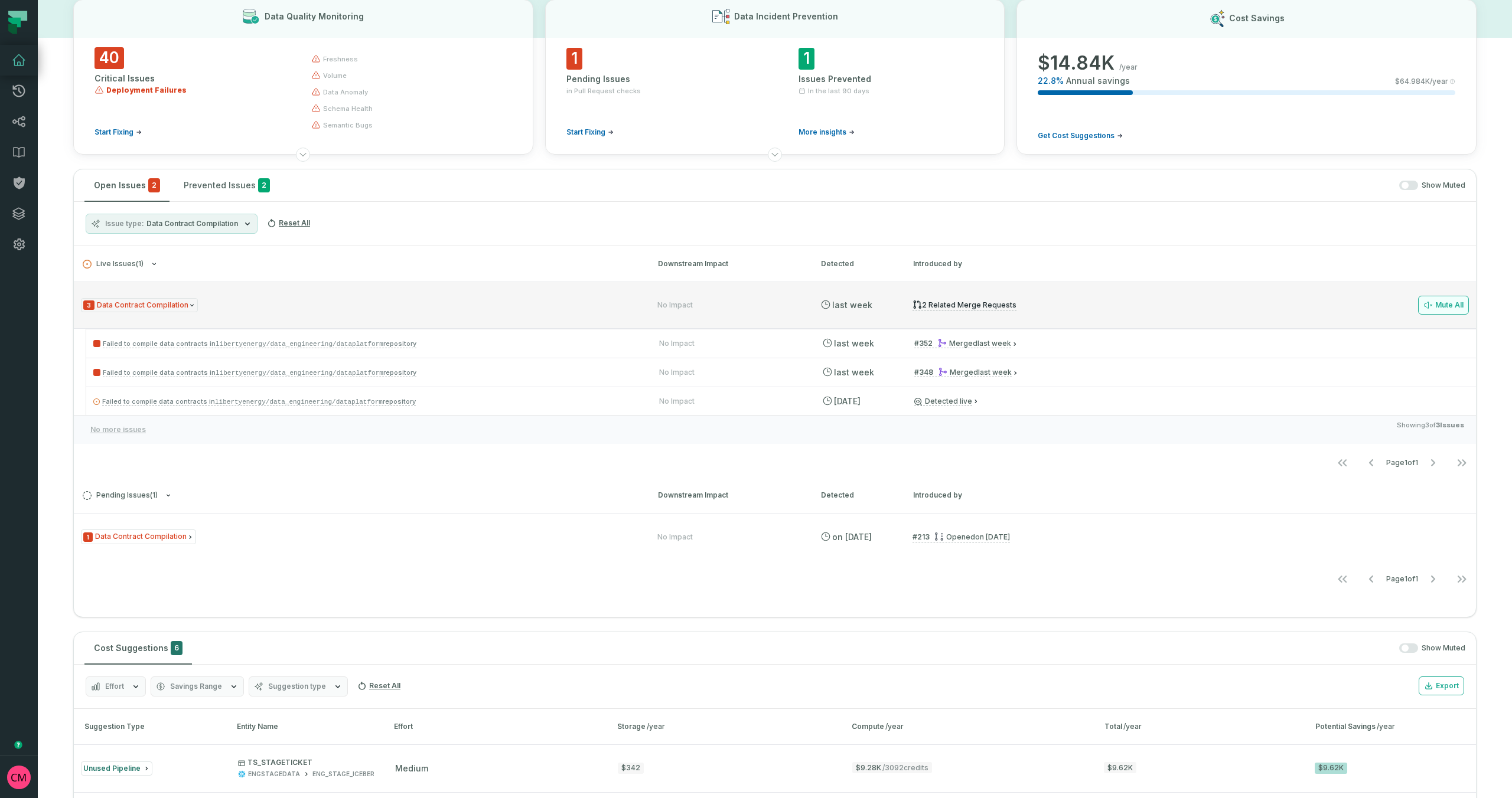
click at [1451, 309] on button "Mute All" at bounding box center [1443, 305] width 51 height 19
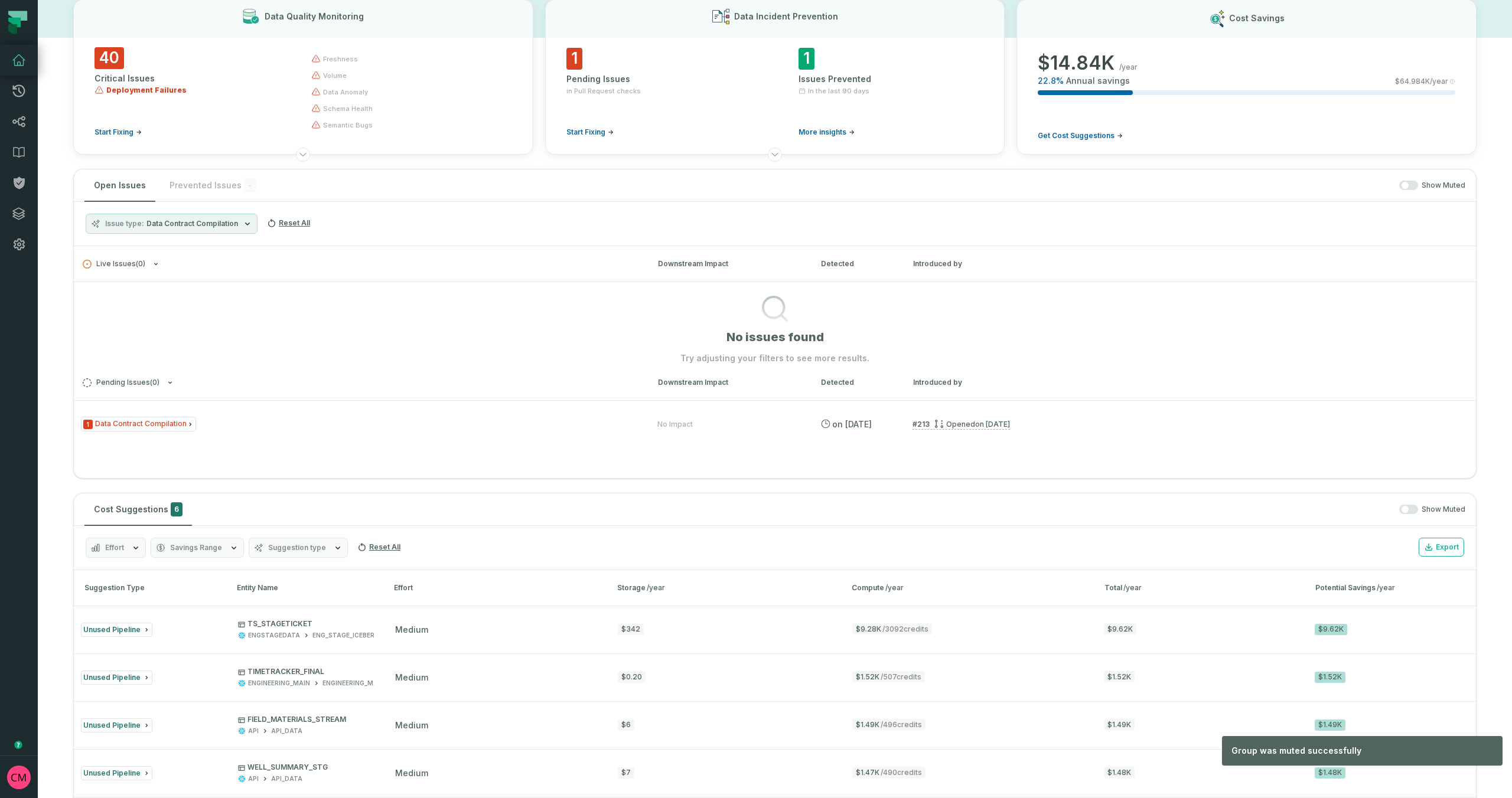
click at [200, 229] on button "Issue type Data Contract Compilation" at bounding box center [171, 224] width 172 height 20
click at [96, 273] on button "All Issue Types" at bounding box center [98, 271] width 9 height 9
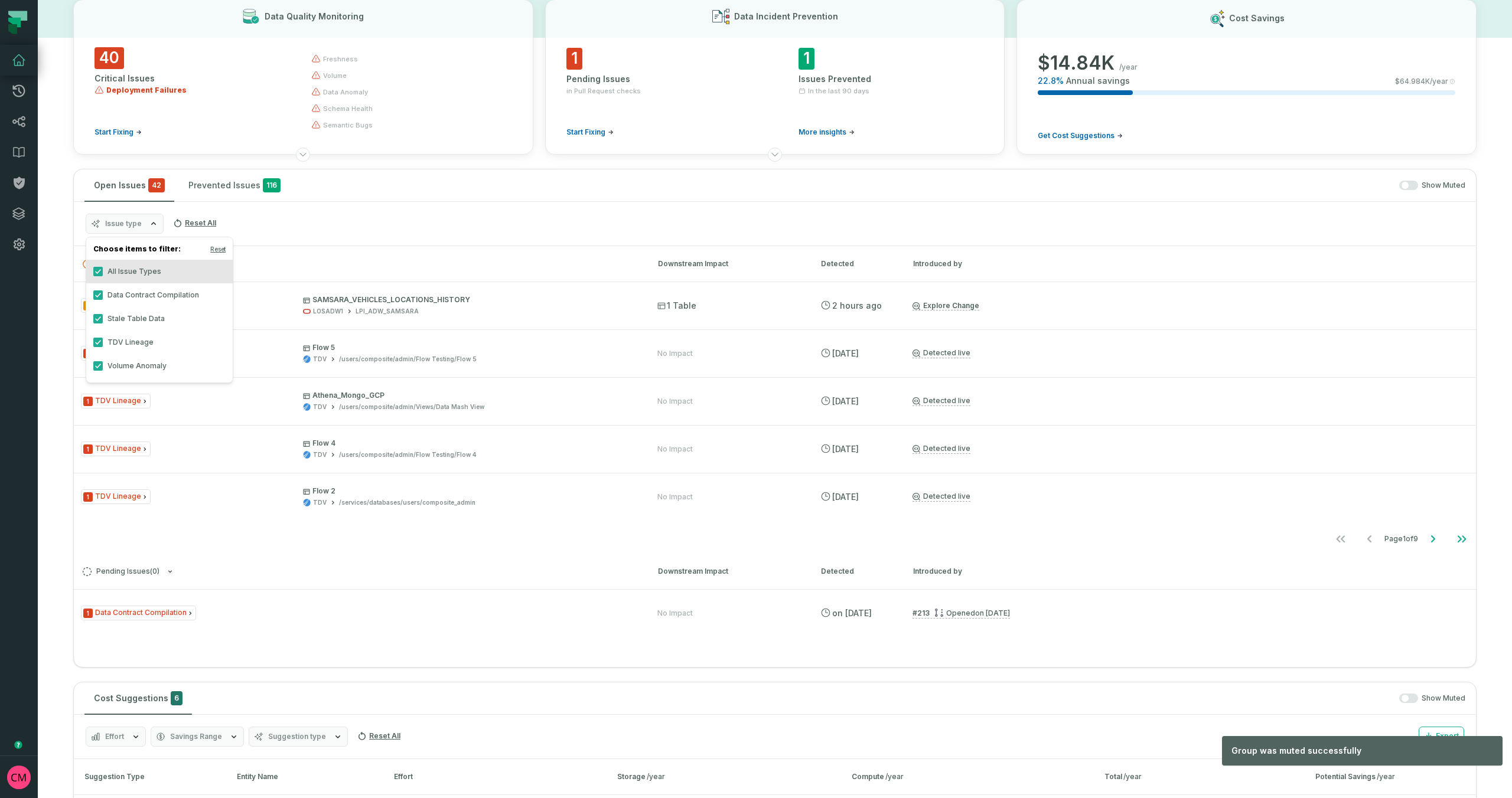
click at [369, 234] on div "Issue type Reset All" at bounding box center [775, 223] width 1402 height 44
